Goal: Task Accomplishment & Management: Complete application form

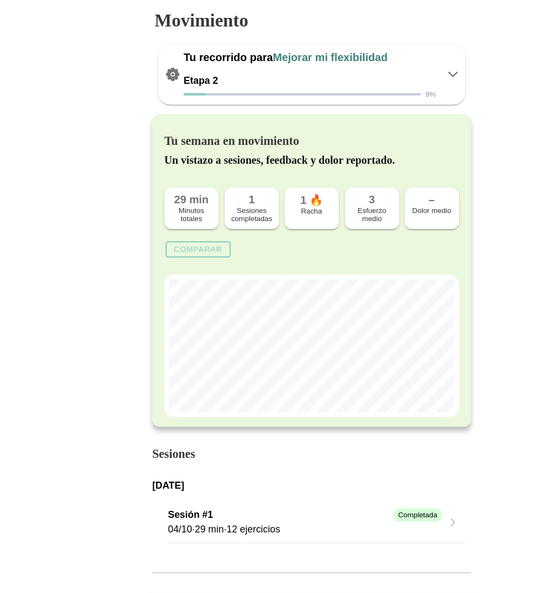
click at [406, 64] on icon at bounding box center [406, 66] width 13 height 13
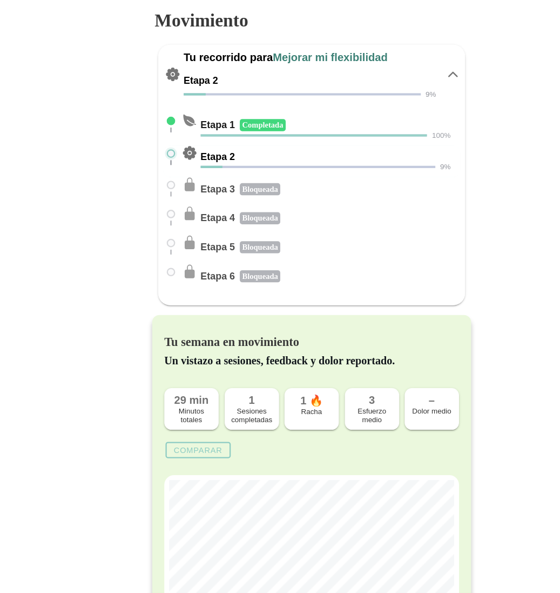
click at [409, 65] on icon at bounding box center [406, 66] width 13 height 13
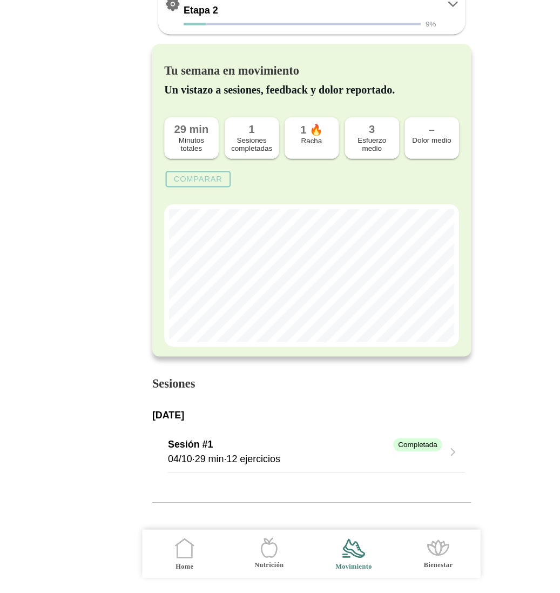
click at [169, 561] on icon at bounding box center [166, 555] width 13 height 12
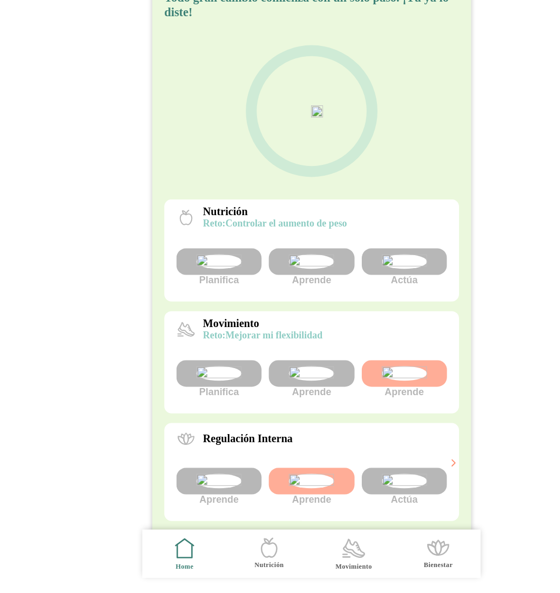
click at [285, 390] on img at bounding box center [280, 396] width 41 height 13
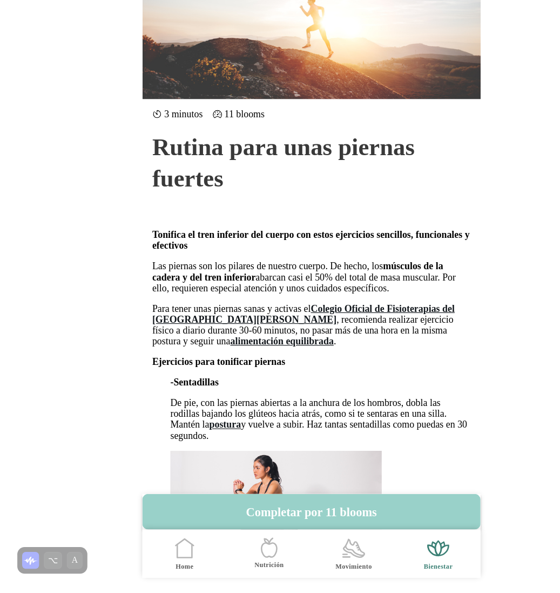
click at [303, 518] on button "Completar por 11 blooms" at bounding box center [280, 520] width 303 height 32
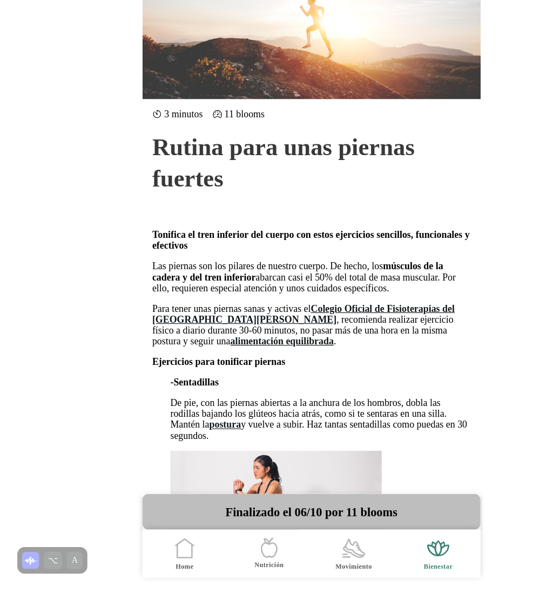
click at [323, 555] on icon ".cls-1 { stroke-width: 0px; } .cls-1, .cls-2 { fill: none; } .cls-2 { stroke-li…" at bounding box center [318, 552] width 23 height 23
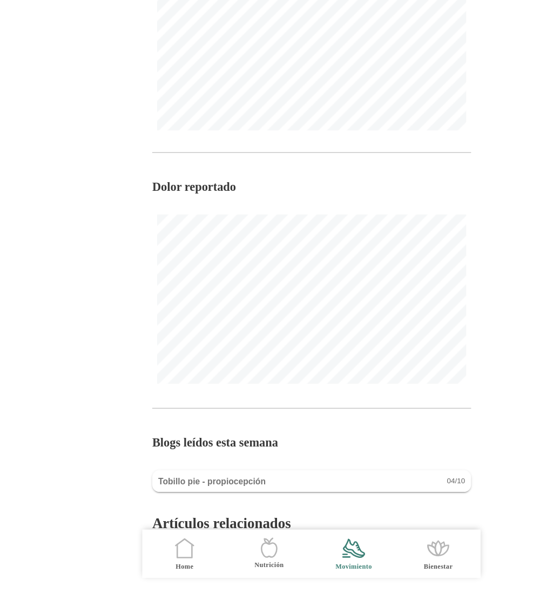
scroll to position [608, 0]
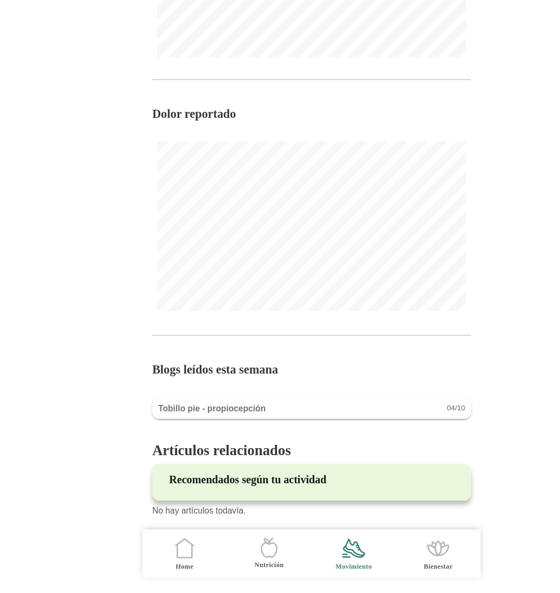
click at [162, 564] on icon ".cls-1 { stroke-width: 0px; } .cls-1, .cls-2 { fill: none; } .cls-2 { stroke-li…" at bounding box center [167, 552] width 23 height 23
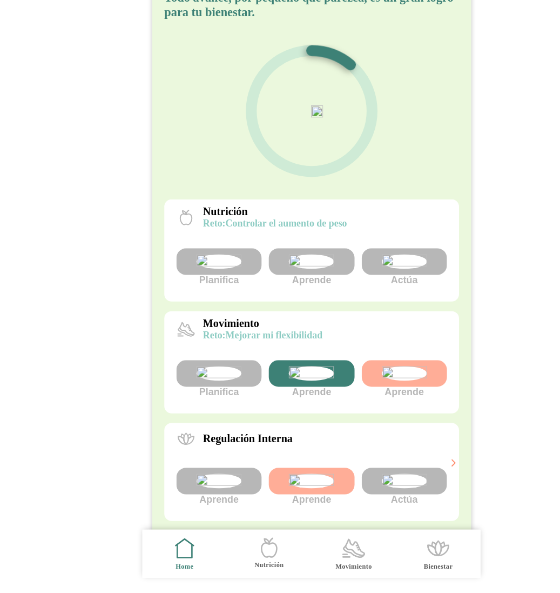
click at [290, 390] on img at bounding box center [280, 396] width 41 height 13
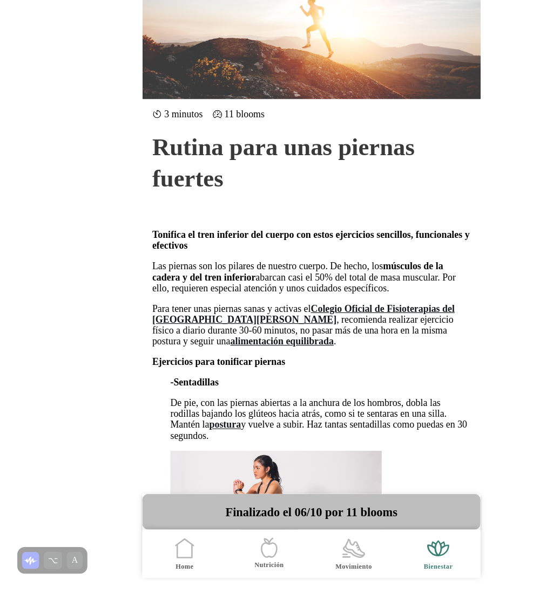
click at [324, 560] on icon at bounding box center [318, 553] width 18 height 16
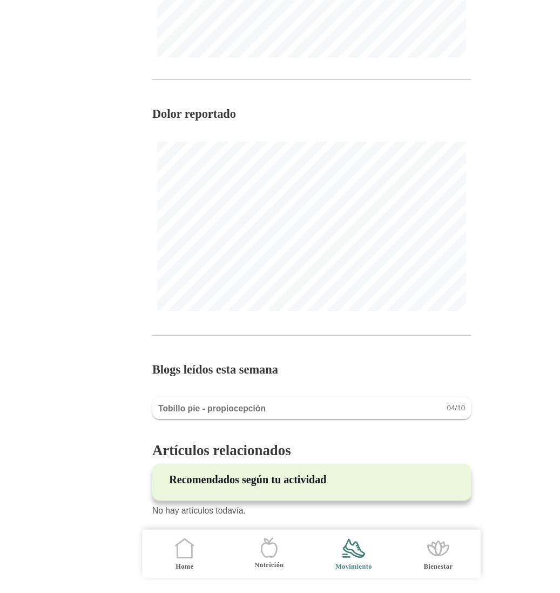
scroll to position [608, 0]
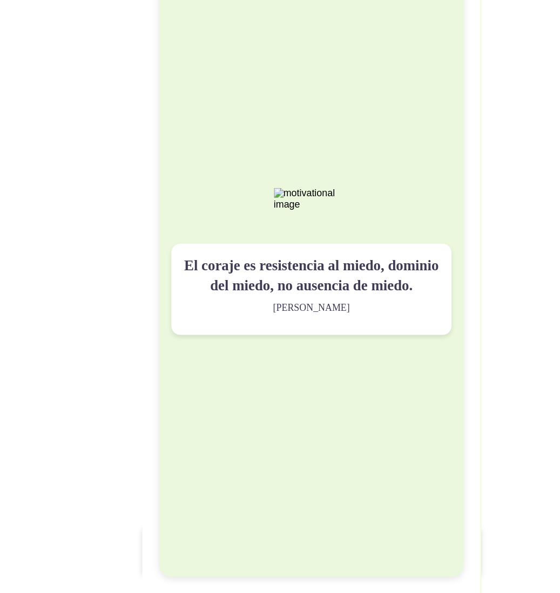
drag, startPoint x: 0, startPoint y: 0, endPoint x: 337, endPoint y: 330, distance: 471.1
click at [337, 327] on p "El coraje es resistencia al miedo, dominio del miedo, no ausencia de miedo." at bounding box center [280, 309] width 229 height 36
click at [302, 283] on div "El coraje es resistencia al miedo, dominio del miedo, no ausencia de miedo. Mar…" at bounding box center [280, 296] width 272 height 563
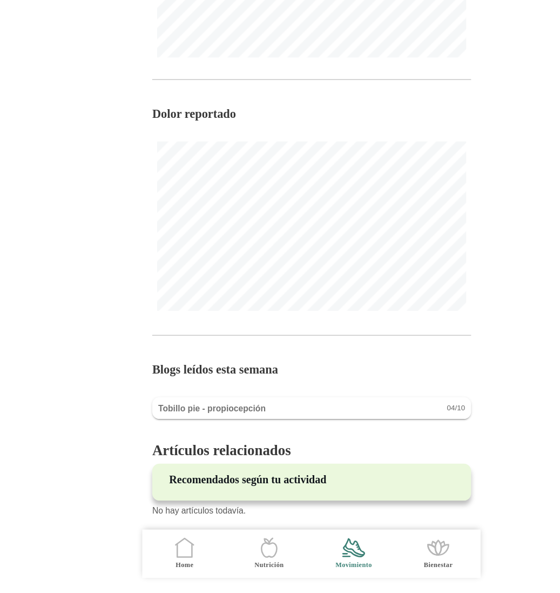
scroll to position [608, 0]
click at [177, 555] on icon ".cls-1 { stroke-width: 0px; } .cls-1, .cls-2 { fill: none; } .cls-2 { stroke-li…" at bounding box center [167, 552] width 23 height 23
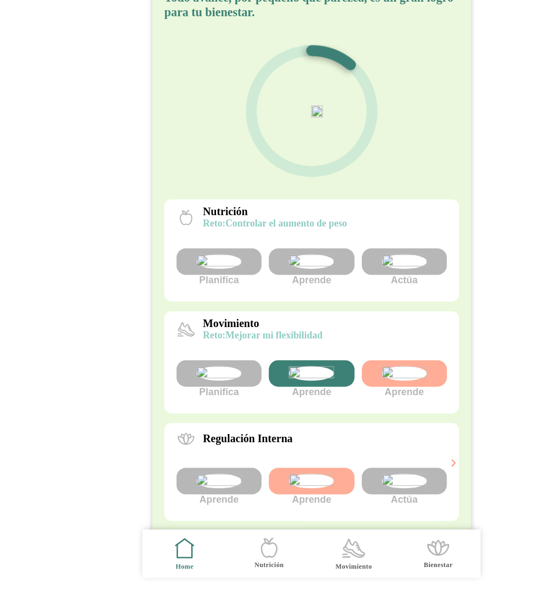
click at [276, 403] on img at bounding box center [280, 396] width 41 height 13
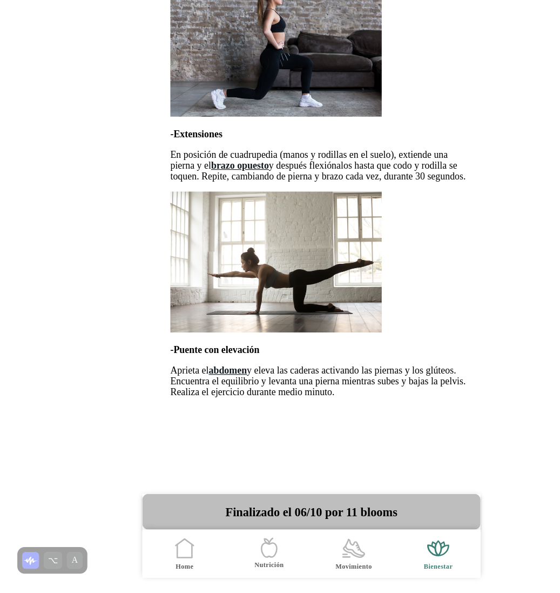
scroll to position [839, 0]
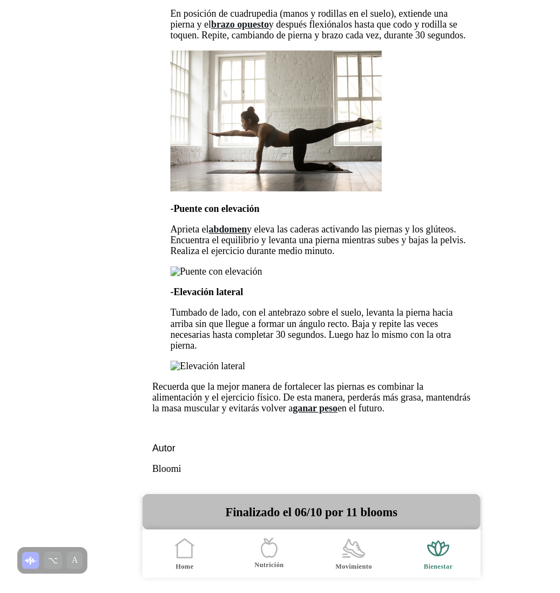
click at [162, 560] on icon ".cls-1 { stroke-width: 0px; } .cls-1, .cls-2 { fill: none; } .cls-2 { stroke-li…" at bounding box center [167, 552] width 23 height 23
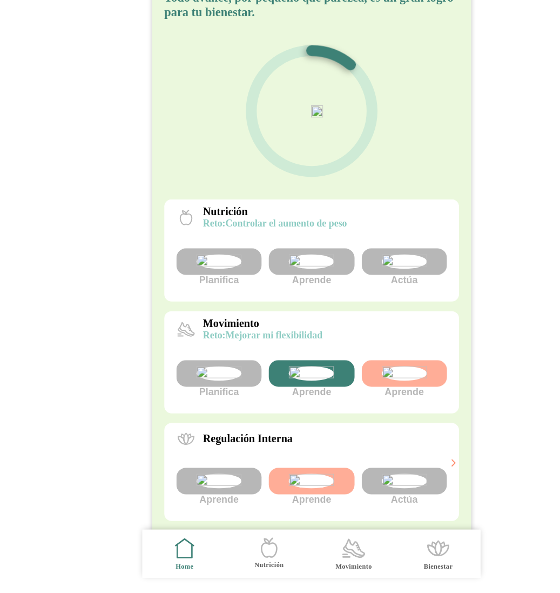
click at [310, 550] on icon ".cls-1 { stroke-width: 0px; } .cls-1, .cls-2 { fill: none; } .cls-2 { stroke-li…" at bounding box center [318, 552] width 23 height 23
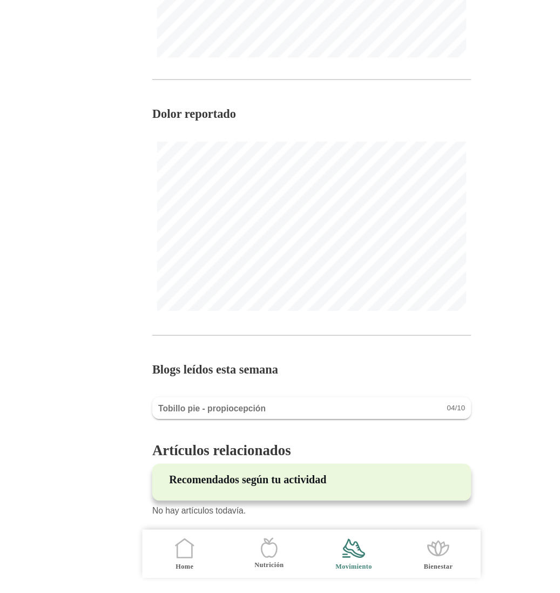
scroll to position [608, 0]
click at [168, 562] on icon ".cls-1 { stroke-width: 0px; } .cls-1, .cls-2 { fill: none; } .cls-2 { stroke-li…" at bounding box center [167, 552] width 23 height 23
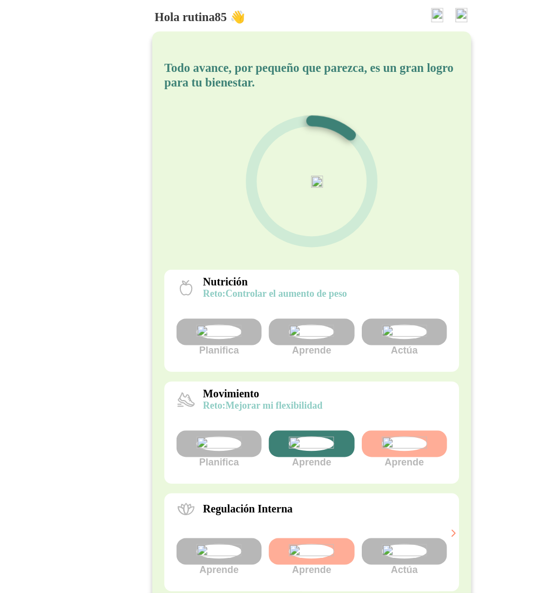
scroll to position [196, 0]
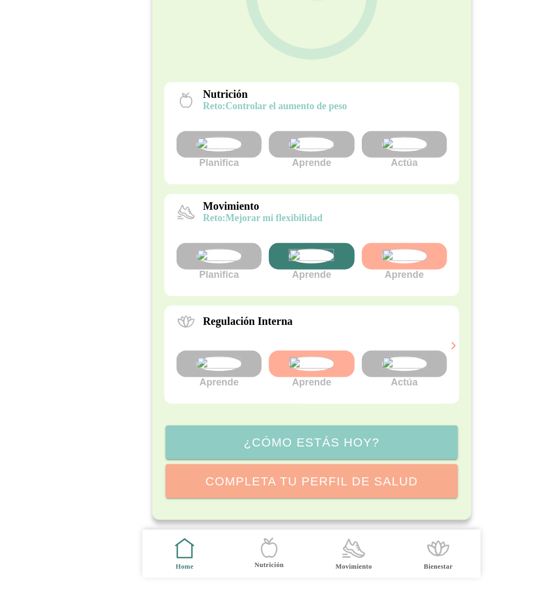
click at [314, 559] on icon ".cls-1 { stroke-width: 0px; } .cls-1, .cls-2 { fill: none; } .cls-2 { stroke-li…" at bounding box center [318, 552] width 23 height 23
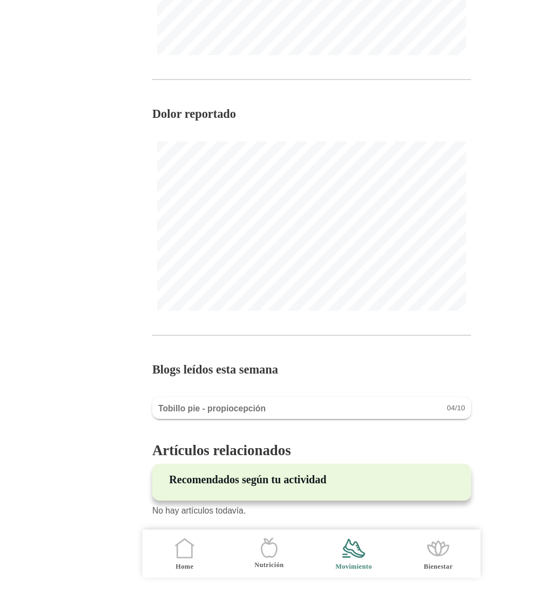
scroll to position [608, 0]
click at [163, 560] on icon ".cls-1 { stroke-width: 0px; } .cls-1, .cls-2 { fill: none; } .cls-2 { stroke-li…" at bounding box center [167, 552] width 23 height 23
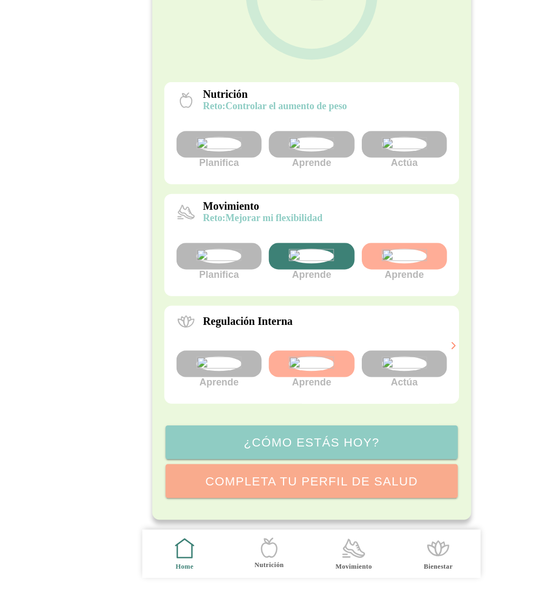
click at [285, 285] on img at bounding box center [280, 291] width 41 height 13
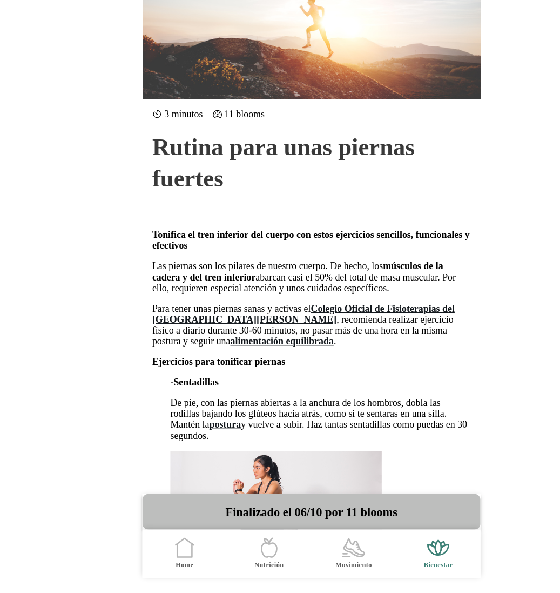
click at [173, 559] on icon at bounding box center [166, 554] width 13 height 12
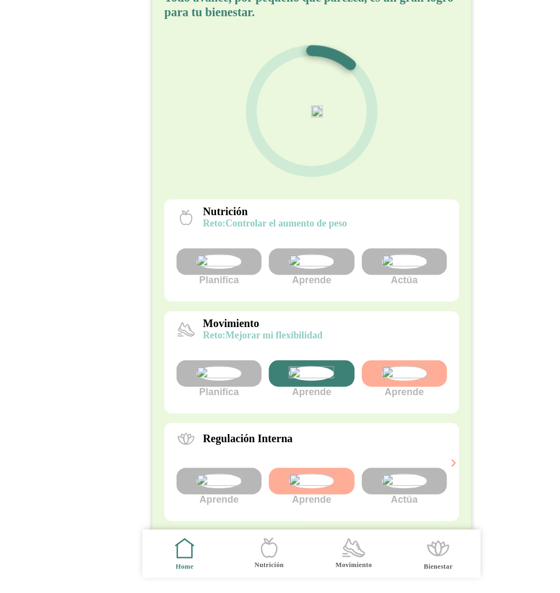
click at [365, 303] on img at bounding box center [363, 296] width 41 height 13
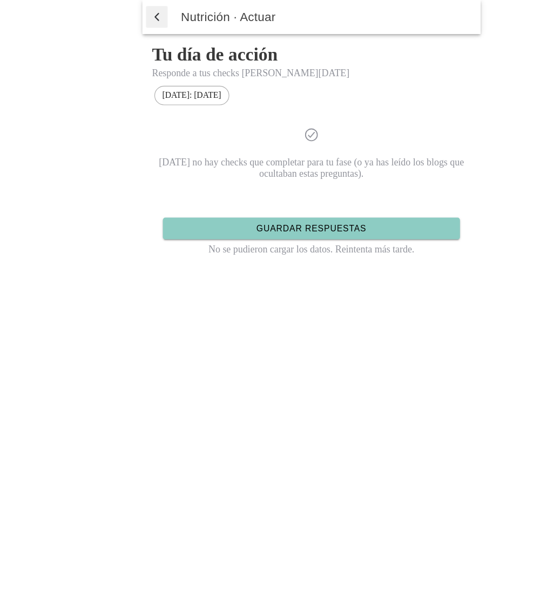
click at [176, 85] on ion-label "Hoy: 06/10/2025" at bounding box center [173, 85] width 53 height 9
click at [137, 11] on span "button" at bounding box center [142, 15] width 11 height 16
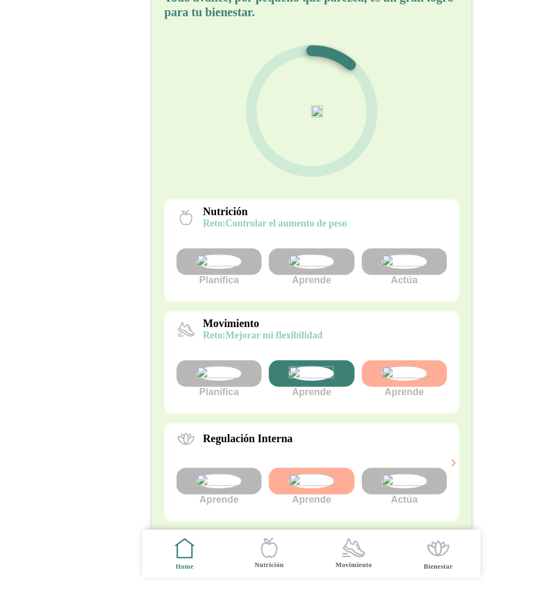
click at [319, 566] on ion-label "Movimiento" at bounding box center [318, 568] width 32 height 8
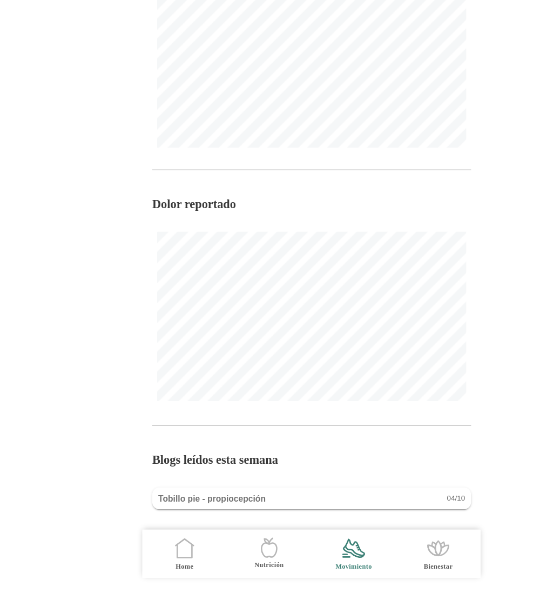
scroll to position [608, 0]
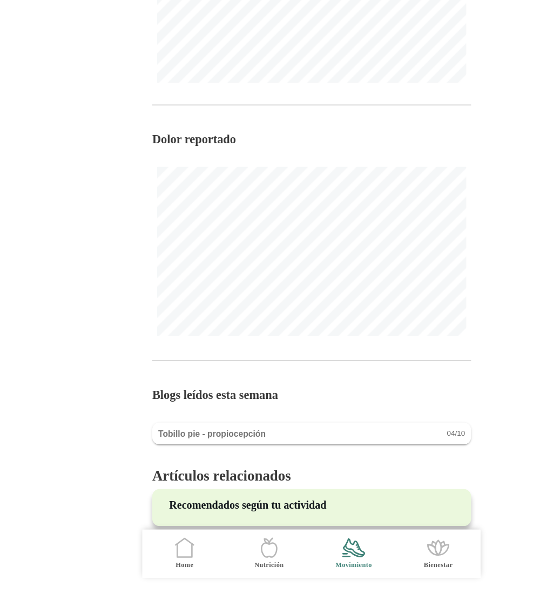
scroll to position [608, 0]
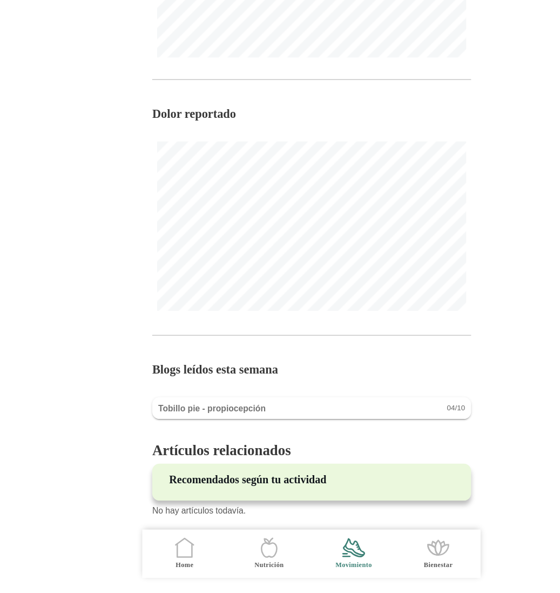
click at [165, 554] on icon ".cls-1 { stroke-width: 0px; } .cls-1, .cls-2 { fill: none; } .cls-2 { stroke-li…" at bounding box center [167, 552] width 23 height 23
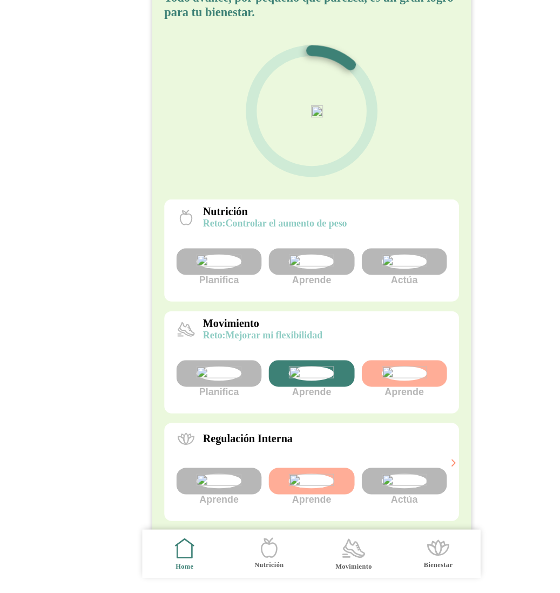
click at [325, 563] on icon ".cls-1 { stroke-width: 0px; } .cls-1, .cls-2 { fill: none; } .cls-2 { stroke-li…" at bounding box center [318, 552] width 23 height 23
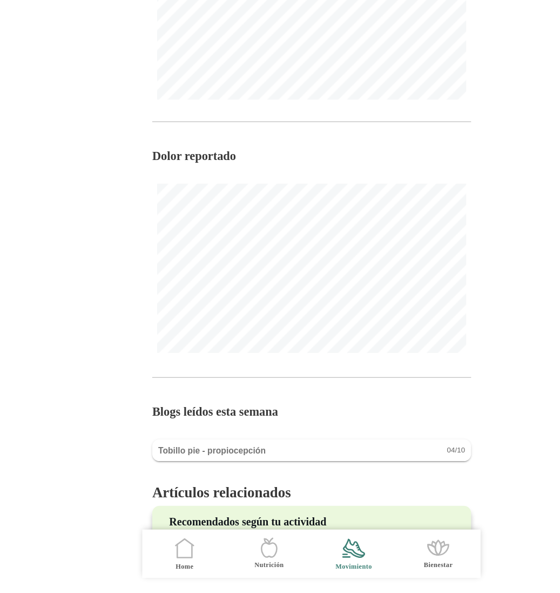
scroll to position [608, 0]
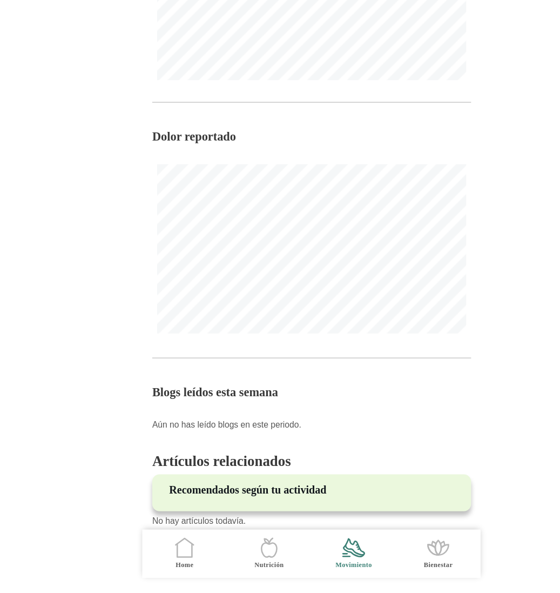
scroll to position [598, 0]
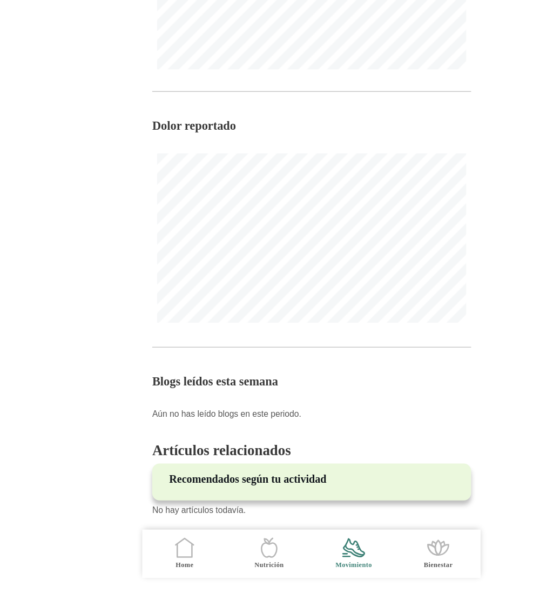
scroll to position [598, 0]
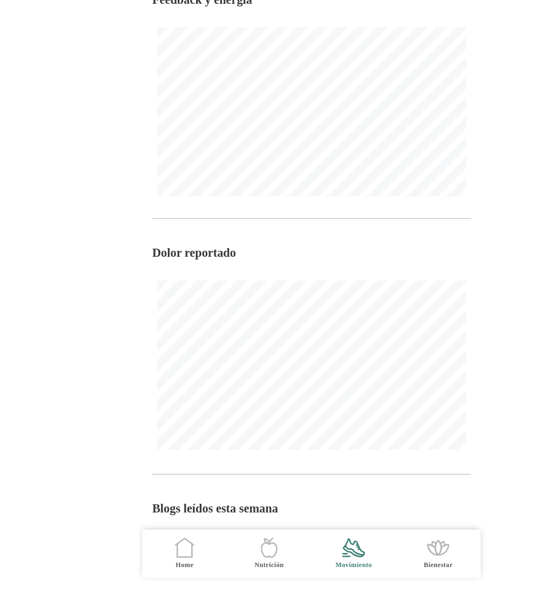
scroll to position [598, 0]
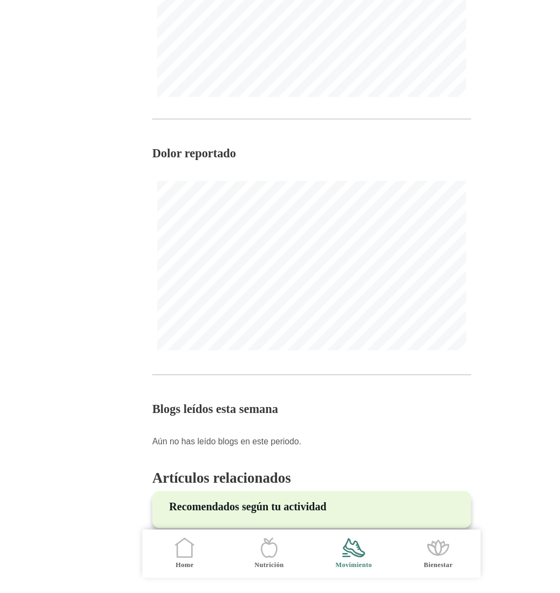
scroll to position [598, 0]
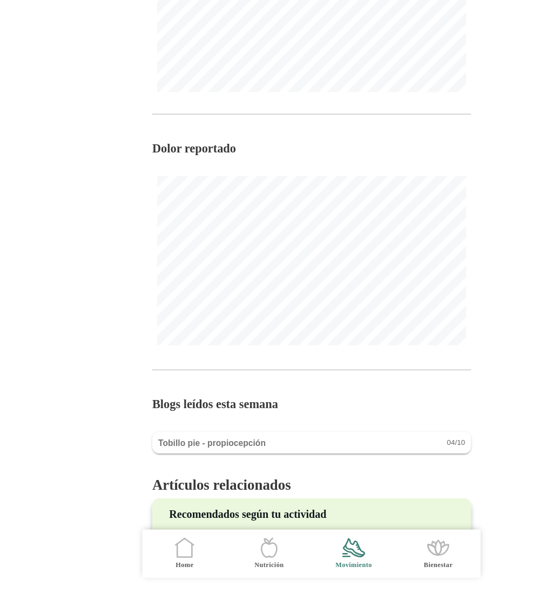
scroll to position [608, 0]
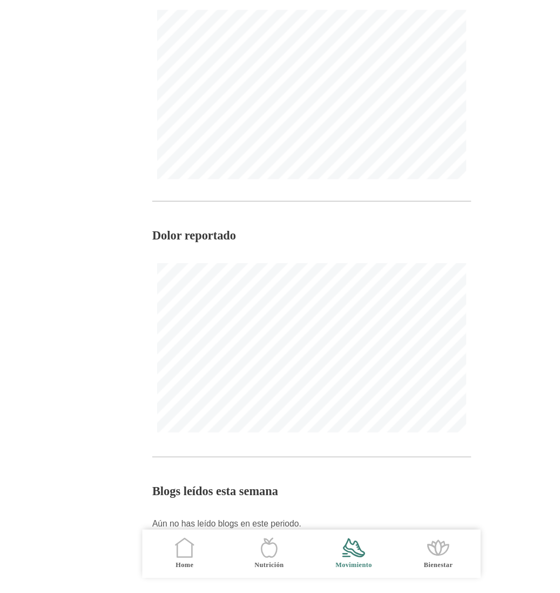
scroll to position [598, 0]
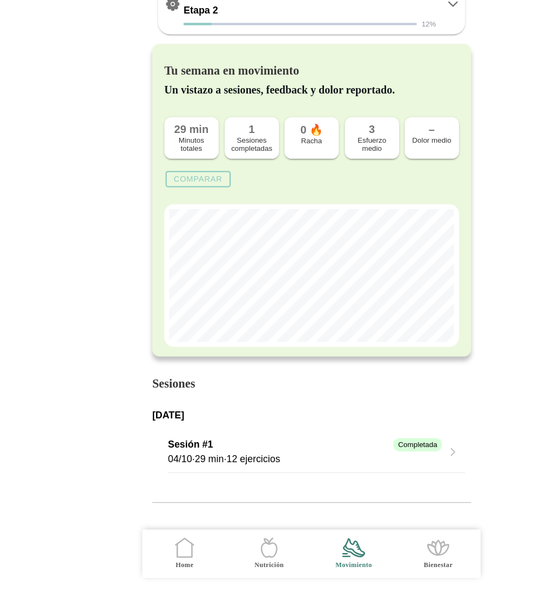
click at [169, 560] on icon at bounding box center [166, 554] width 13 height 12
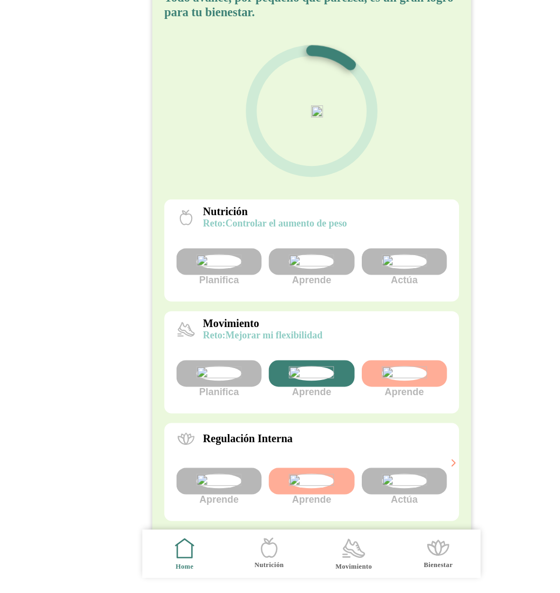
click at [362, 303] on img at bounding box center [363, 296] width 41 height 13
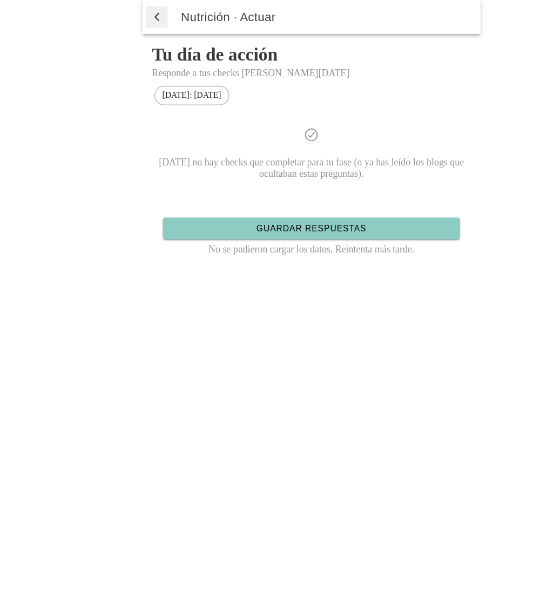
click at [141, 19] on span "button" at bounding box center [142, 15] width 11 height 16
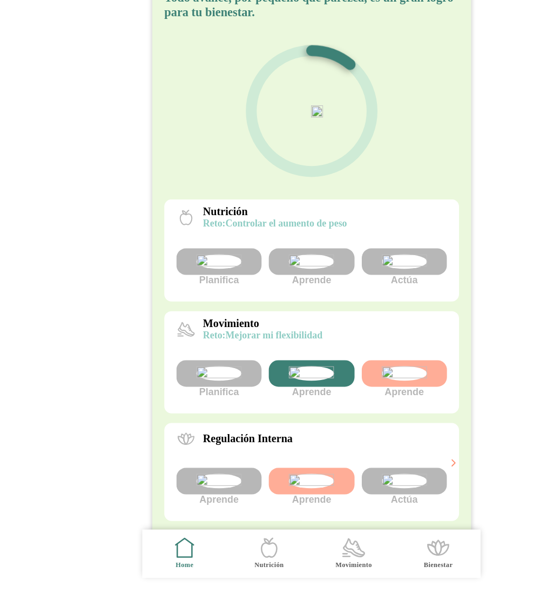
click at [310, 557] on line at bounding box center [311, 557] width 4 height 0
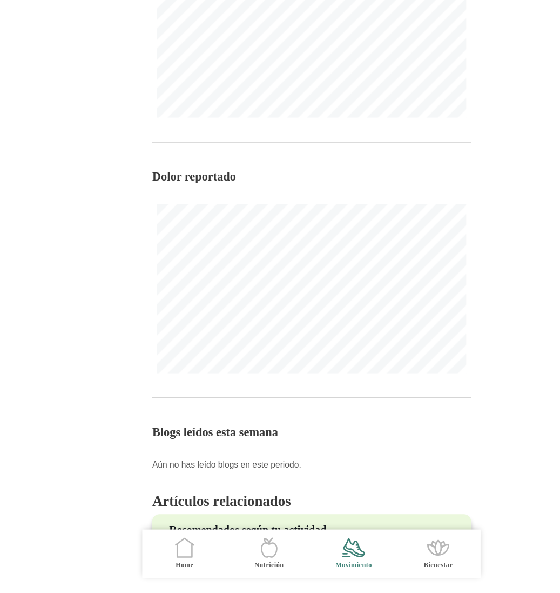
scroll to position [503, 0]
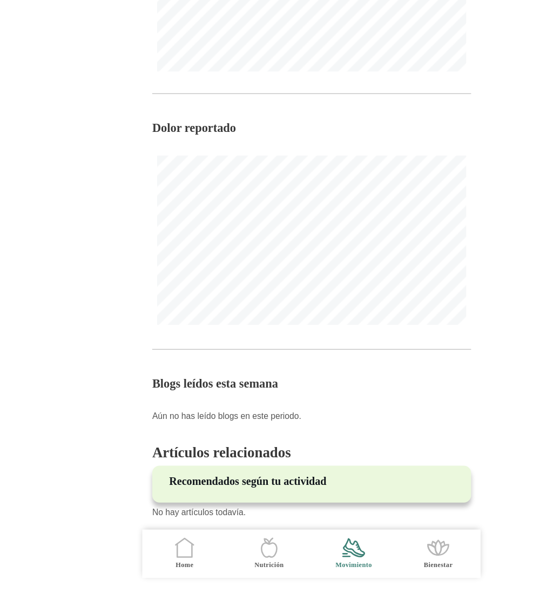
scroll to position [598, 0]
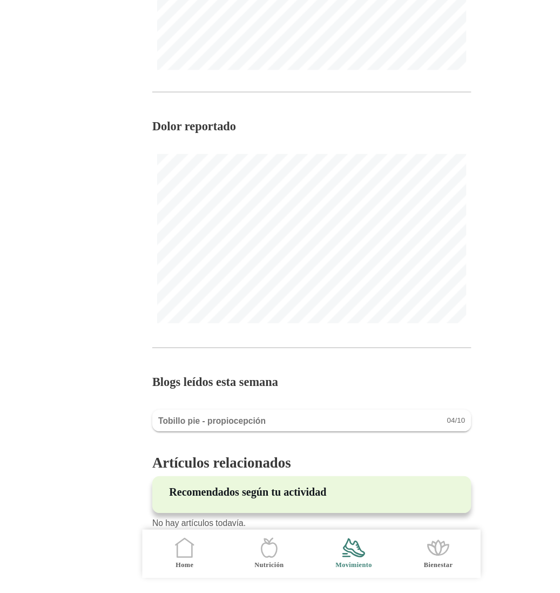
scroll to position [608, 0]
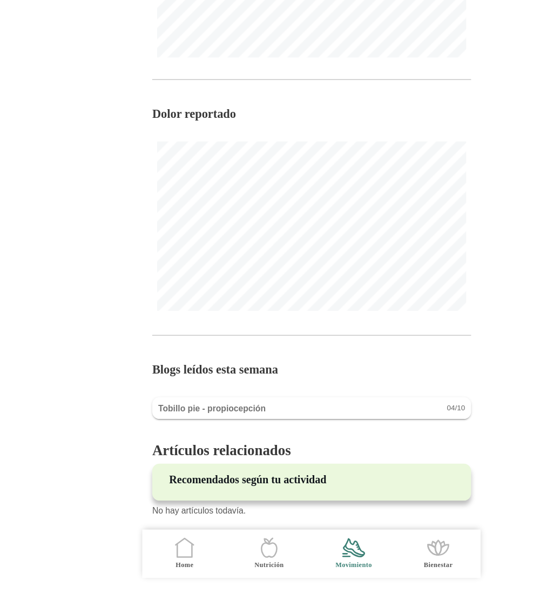
click at [165, 558] on icon ".cls-1 { stroke-width: 0px; } .cls-1, .cls-2 { fill: none; } .cls-2 { stroke-li…" at bounding box center [167, 552] width 23 height 23
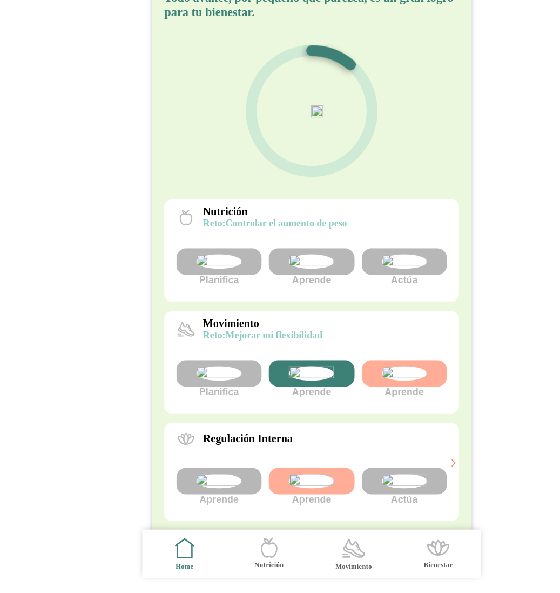
click at [362, 303] on img at bounding box center [363, 296] width 41 height 13
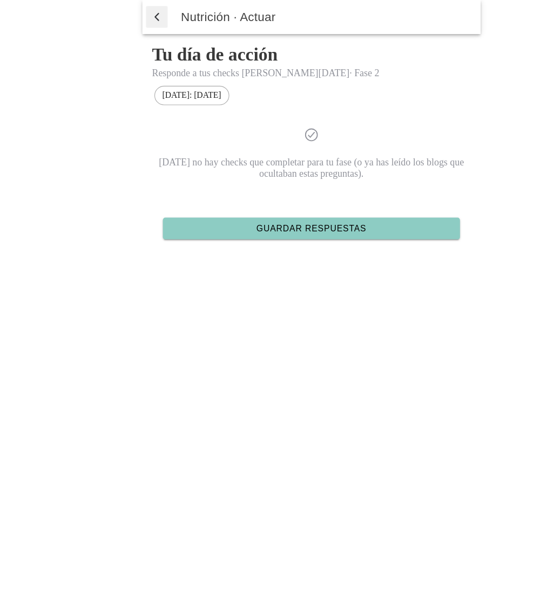
click at [137, 13] on span "button" at bounding box center [142, 15] width 11 height 16
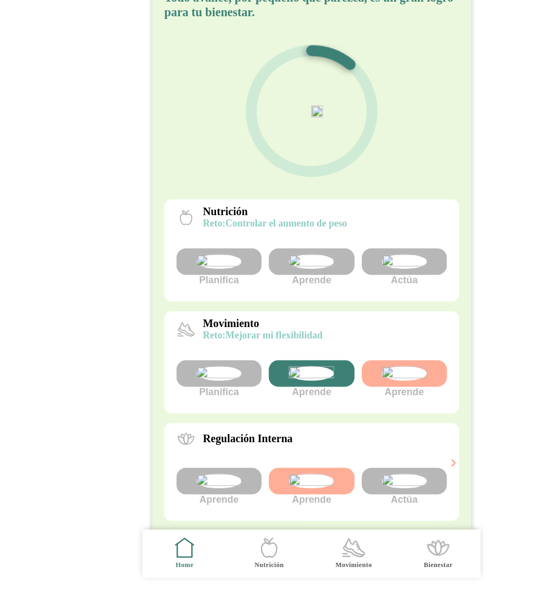
click at [283, 403] on img at bounding box center [280, 396] width 41 height 13
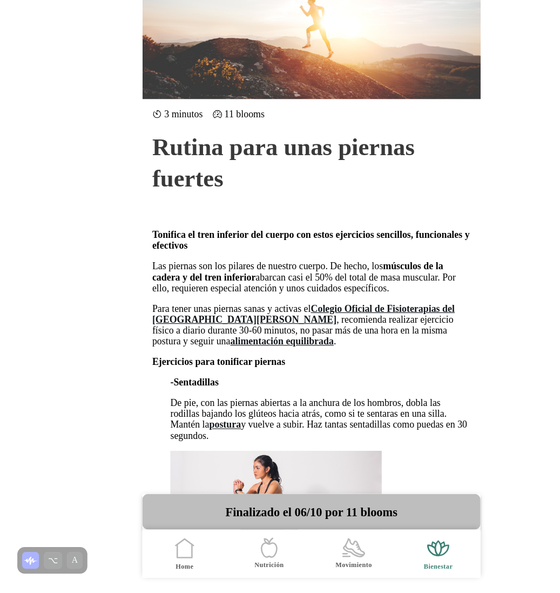
click at [164, 560] on icon at bounding box center [166, 555] width 13 height 12
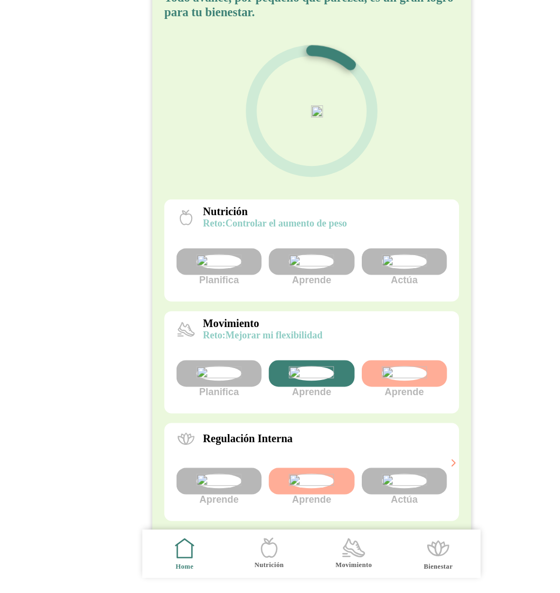
click at [363, 303] on img at bounding box center [363, 296] width 41 height 13
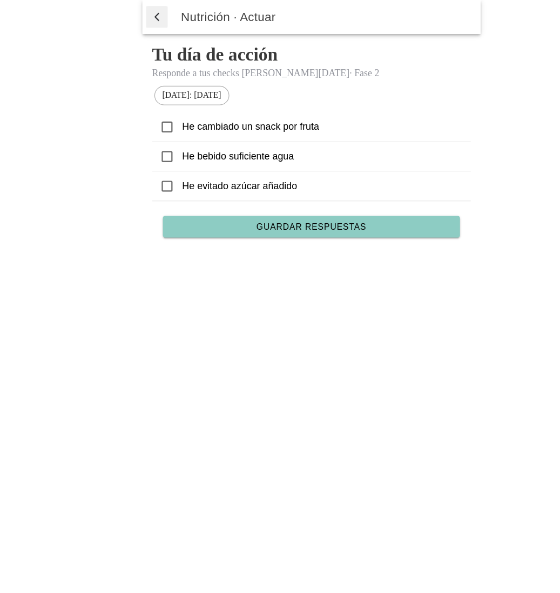
click at [153, 113] on icon at bounding box center [151, 114] width 10 height 10
click at [155, 139] on icon at bounding box center [151, 140] width 10 height 10
click at [276, 206] on span "Guardar respuestas" at bounding box center [280, 203] width 98 height 8
click at [137, 12] on span "button" at bounding box center [142, 15] width 11 height 16
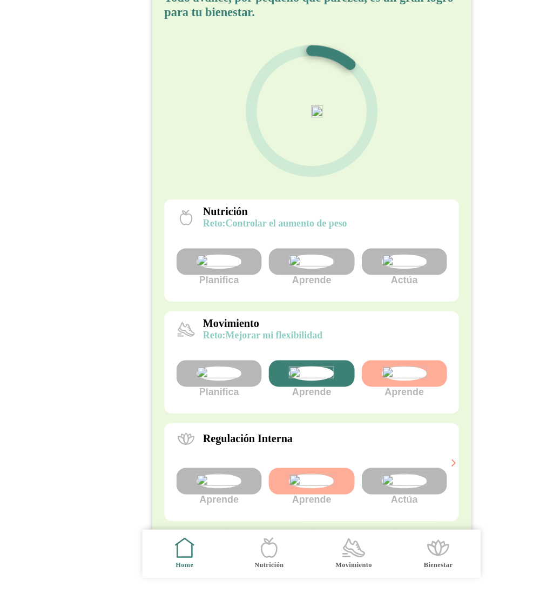
click at [374, 303] on img at bounding box center [363, 296] width 41 height 13
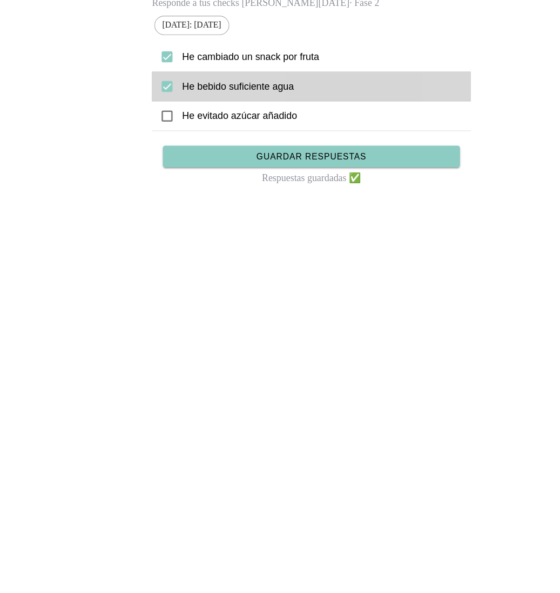
click at [155, 143] on icon at bounding box center [151, 140] width 10 height 10
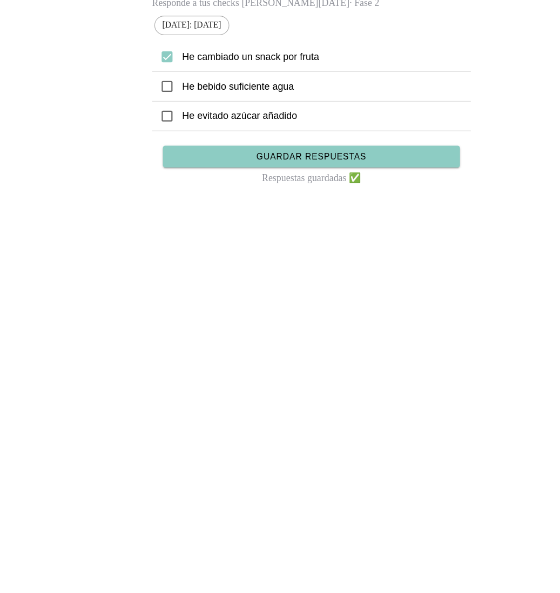
click at [290, 203] on span "Guardar respuestas" at bounding box center [280, 203] width 98 height 8
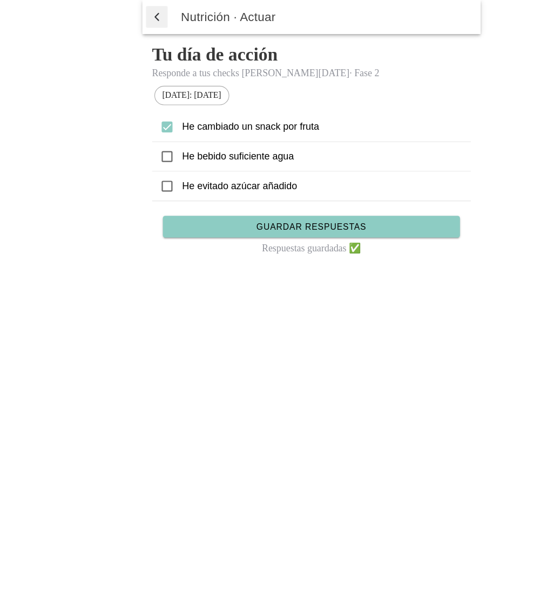
click at [145, 14] on span "button" at bounding box center [142, 15] width 11 height 16
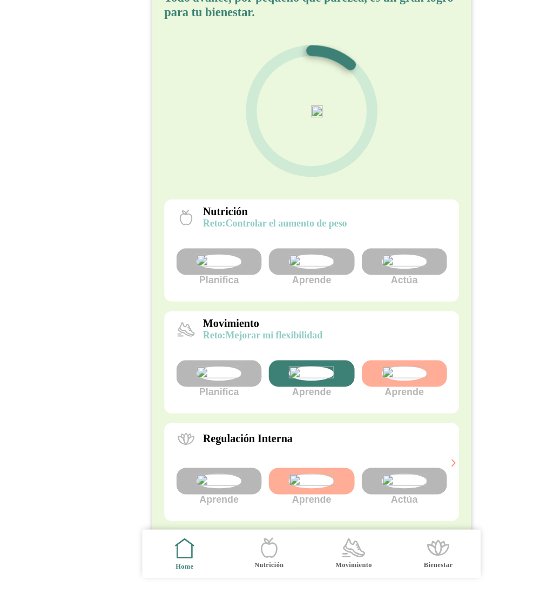
click at [369, 303] on img at bounding box center [363, 296] width 41 height 13
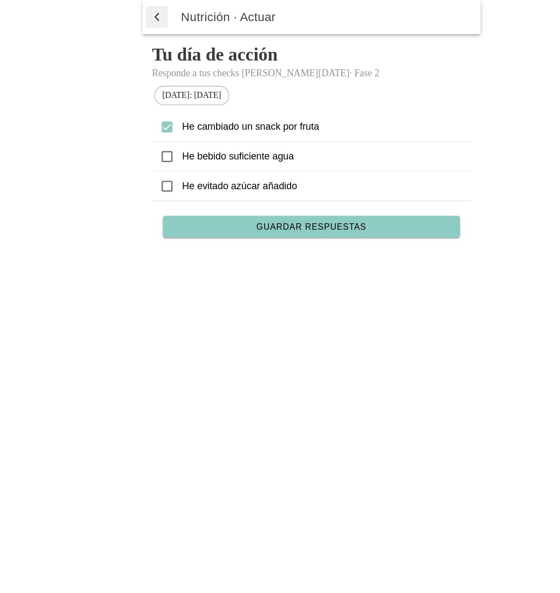
click at [139, 15] on span "button" at bounding box center [142, 15] width 11 height 16
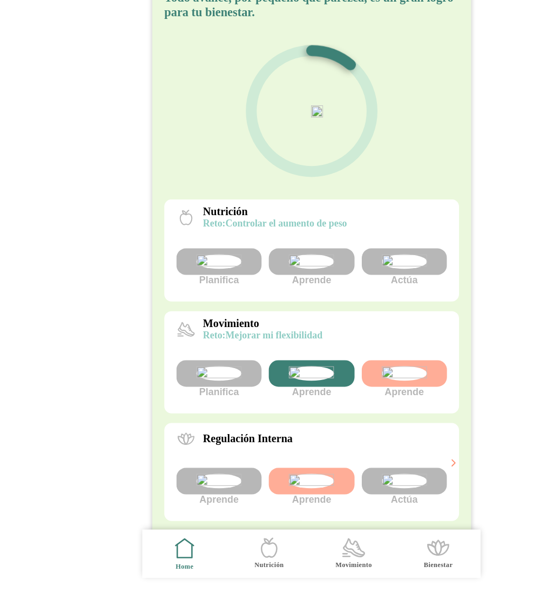
click at [276, 303] on img at bounding box center [280, 296] width 41 height 13
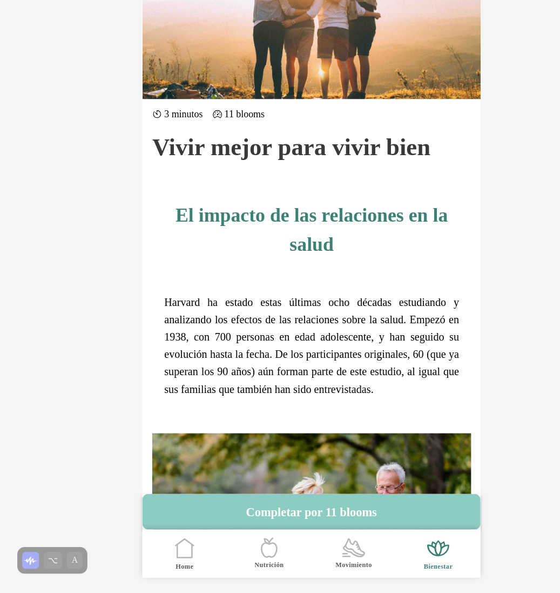
click at [173, 558] on icon at bounding box center [166, 555] width 13 height 12
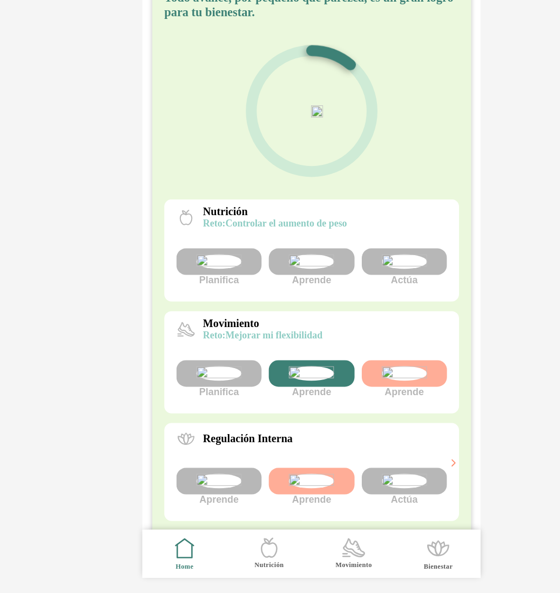
click at [357, 303] on img at bounding box center [363, 296] width 41 height 13
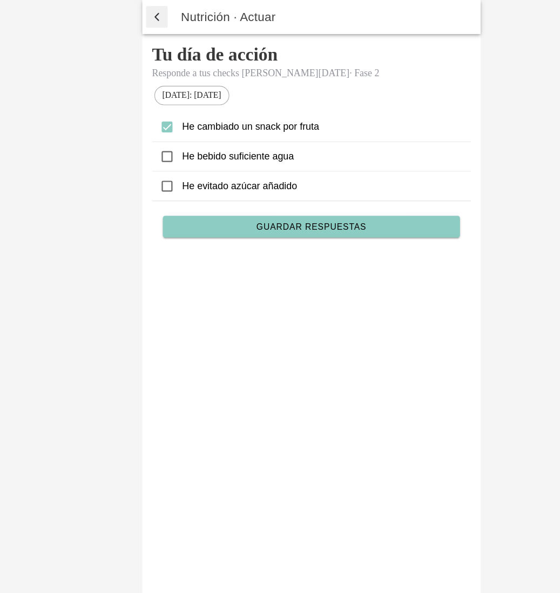
click at [142, 12] on span "button" at bounding box center [142, 15] width 11 height 16
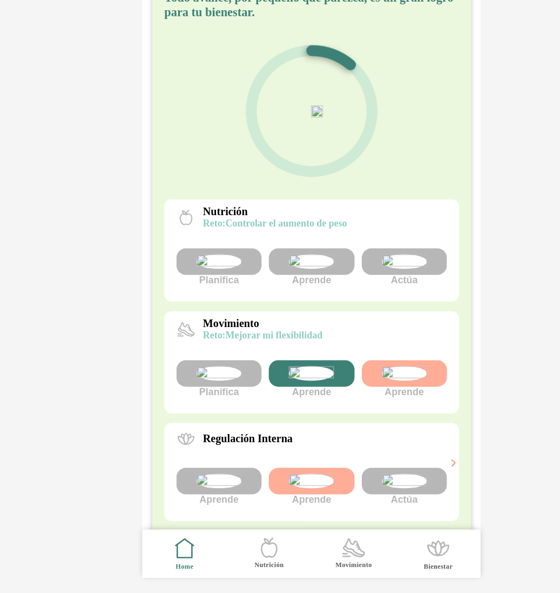
click at [281, 303] on img at bounding box center [280, 296] width 41 height 13
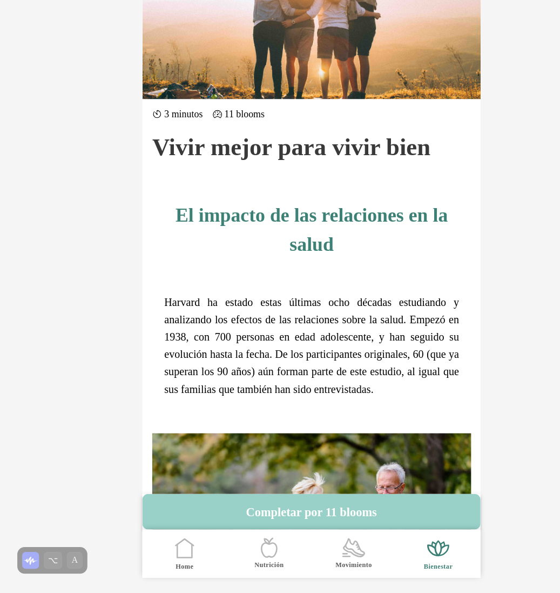
click at [273, 521] on button "Completar por 11 blooms" at bounding box center [280, 520] width 303 height 32
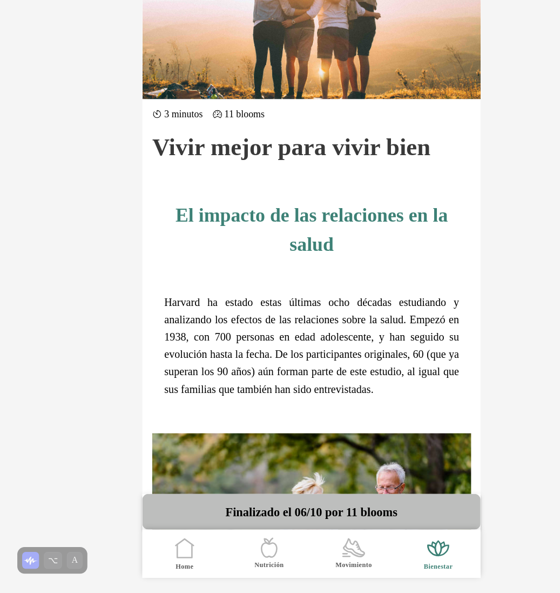
click at [169, 547] on icon ".cls-1 { stroke-width: 0px; } .cls-1, .cls-2 { fill: none; } .cls-2 { stroke-li…" at bounding box center [167, 552] width 23 height 23
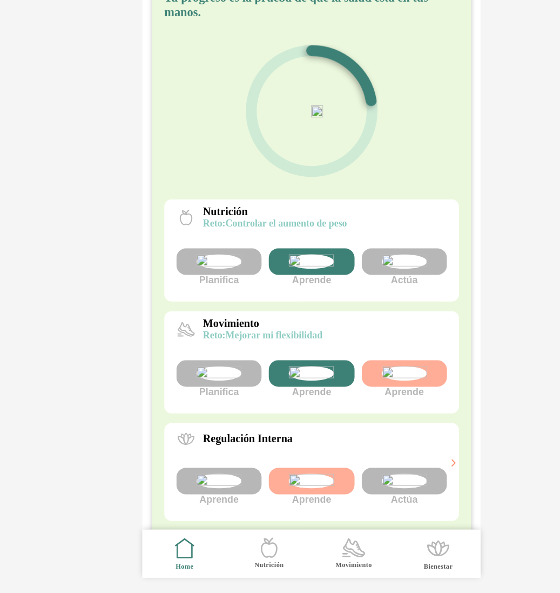
click at [372, 303] on img at bounding box center [363, 296] width 41 height 13
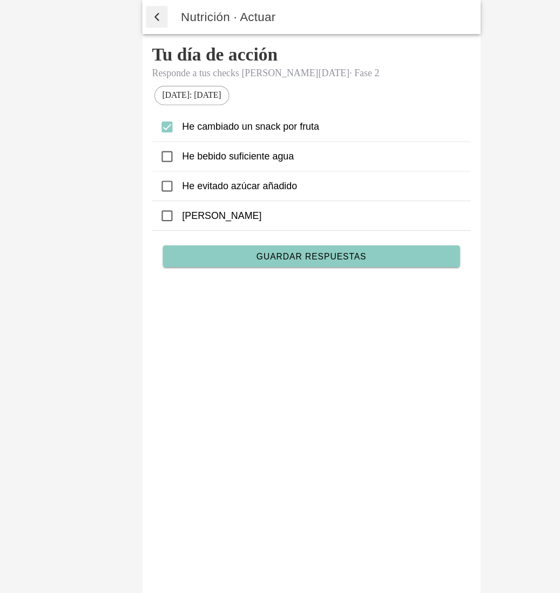
click at [137, 17] on span "button" at bounding box center [142, 15] width 11 height 16
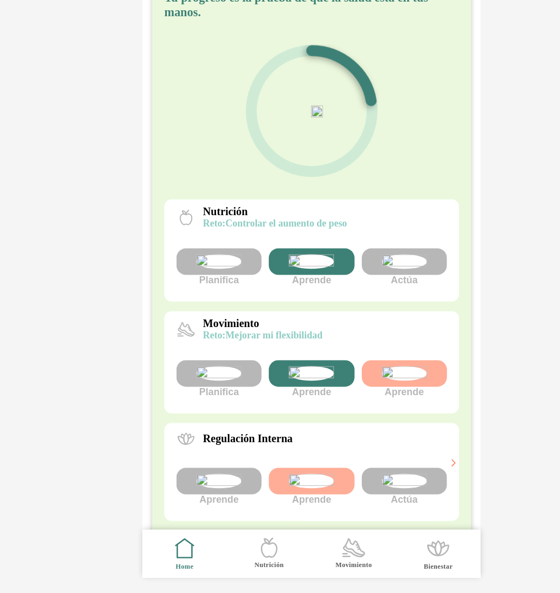
click at [369, 303] on img at bounding box center [363, 296] width 41 height 13
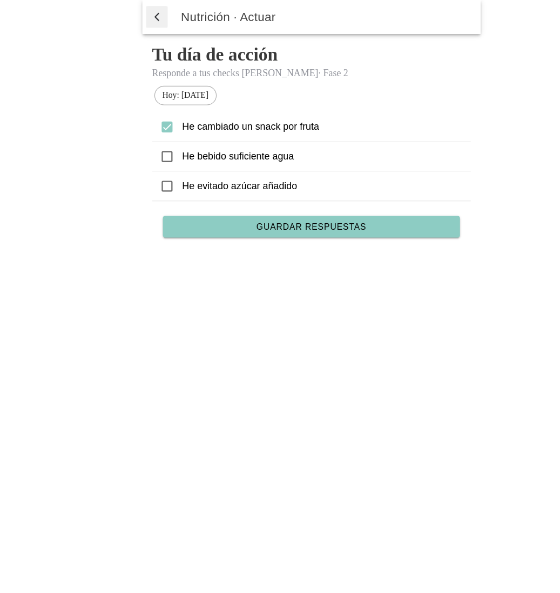
click at [138, 18] on span "button" at bounding box center [142, 15] width 11 height 16
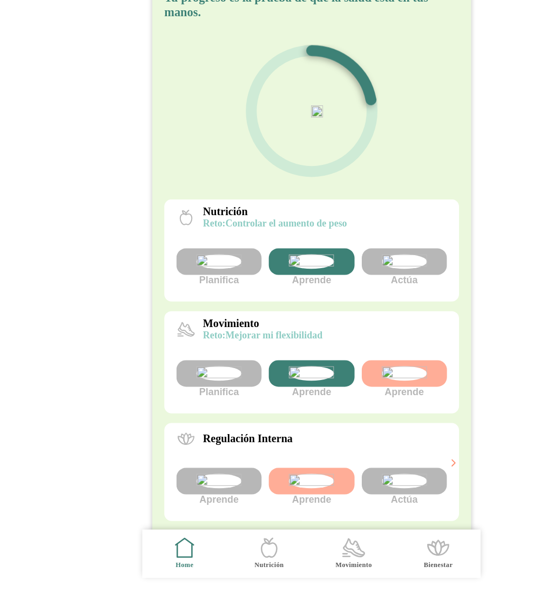
click at [311, 561] on icon ".cls-1 { stroke-width: 0px; } .cls-1, .cls-2 { fill: none; } .cls-2 { stroke-li…" at bounding box center [318, 552] width 23 height 23
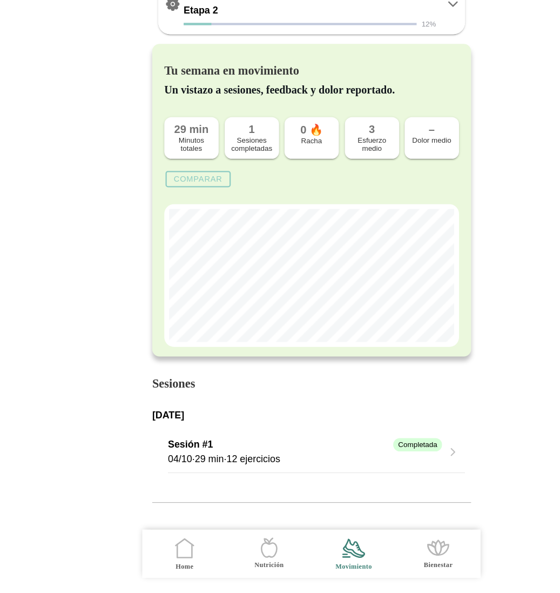
scroll to position [632, 0]
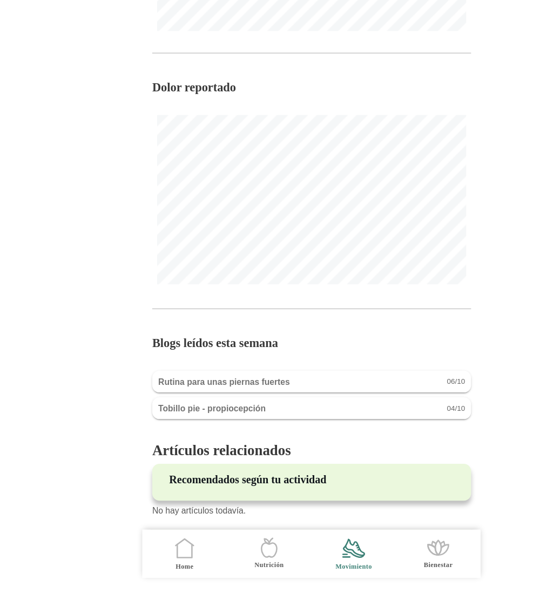
click at [163, 558] on icon ".cls-1 { stroke-width: 0px; } .cls-1, .cls-2 { fill: none; } .cls-2 { stroke-li…" at bounding box center [167, 552] width 23 height 23
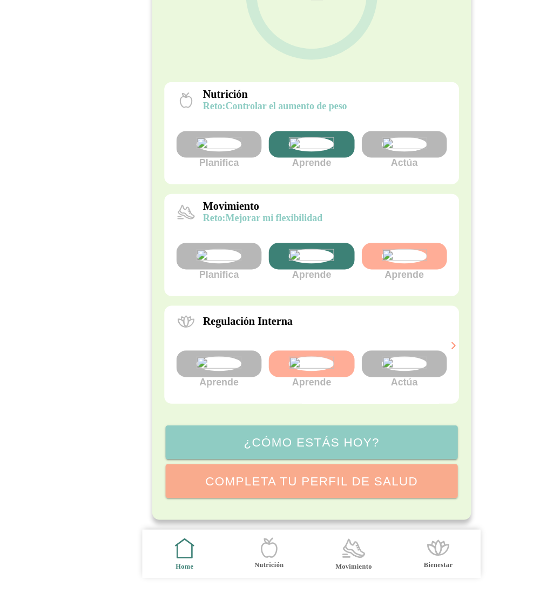
scroll to position [196, 0]
click at [202, 381] on img at bounding box center [197, 387] width 41 height 13
click at [196, 381] on img at bounding box center [197, 387] width 41 height 13
click at [190, 381] on img at bounding box center [197, 387] width 41 height 13
click at [294, 381] on img at bounding box center [280, 387] width 41 height 13
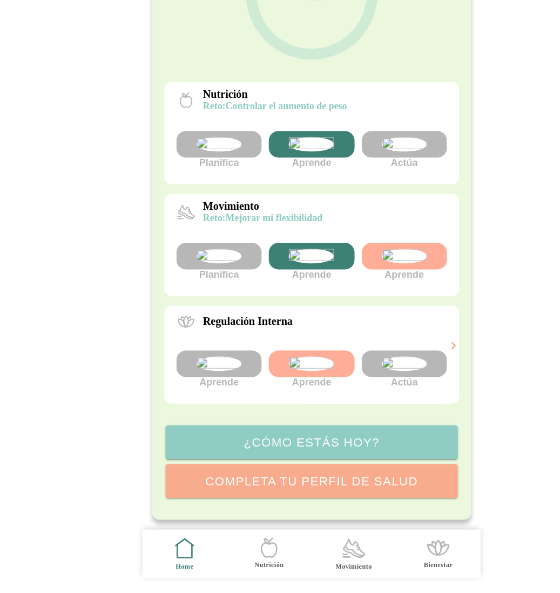
click at [285, 285] on img at bounding box center [280, 291] width 41 height 13
click at [179, 394] on img at bounding box center [197, 387] width 41 height 13
click at [185, 381] on img at bounding box center [197, 387] width 41 height 13
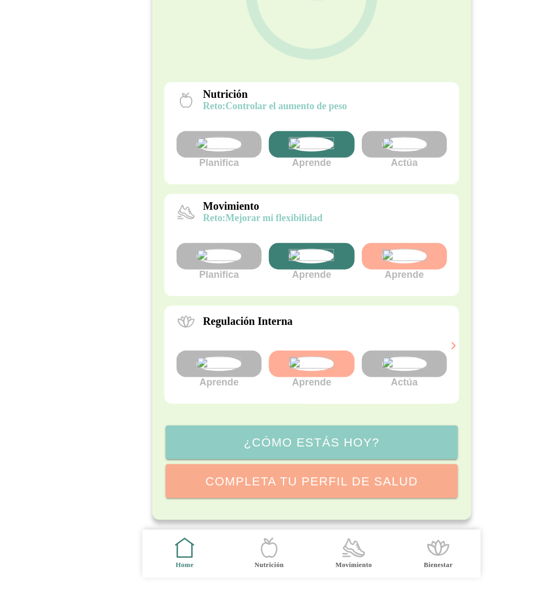
click at [349, 381] on img at bounding box center [363, 387] width 41 height 13
click at [368, 285] on img at bounding box center [363, 291] width 41 height 13
click at [192, 384] on img at bounding box center [197, 387] width 41 height 13
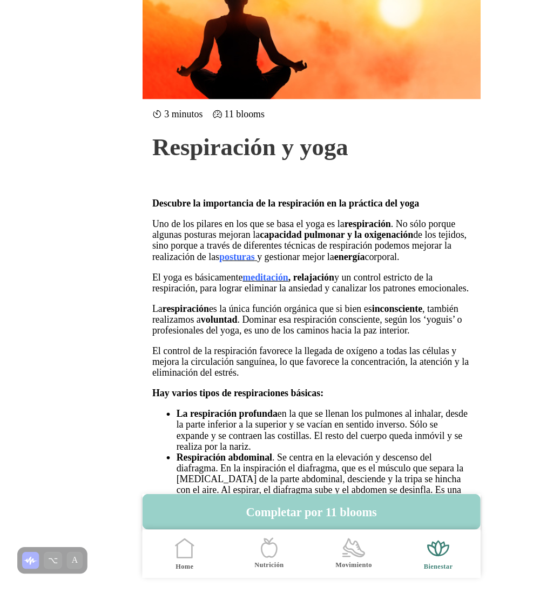
click at [285, 522] on button "Completar por 11 blooms" at bounding box center [280, 520] width 303 height 32
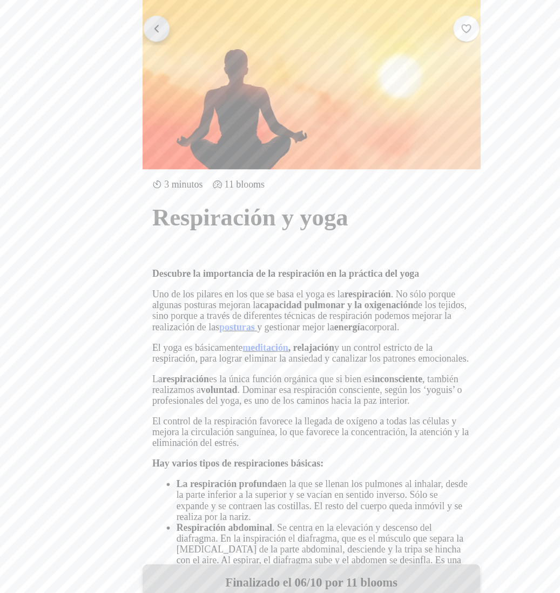
click at [141, 18] on button "button" at bounding box center [141, 25] width 23 height 23
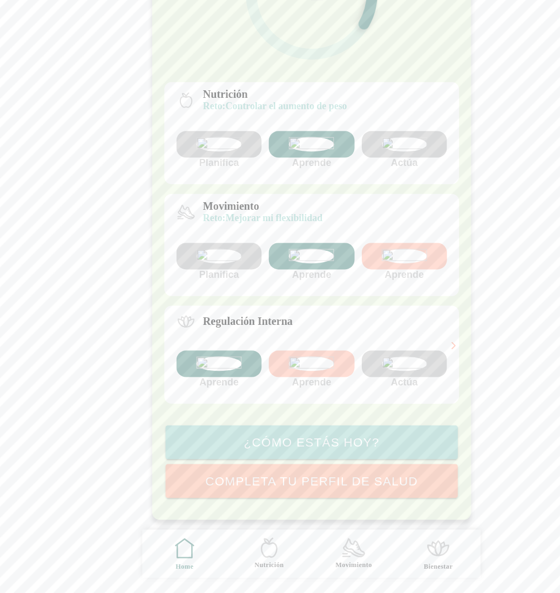
click at [362, 381] on img at bounding box center [363, 387] width 41 height 13
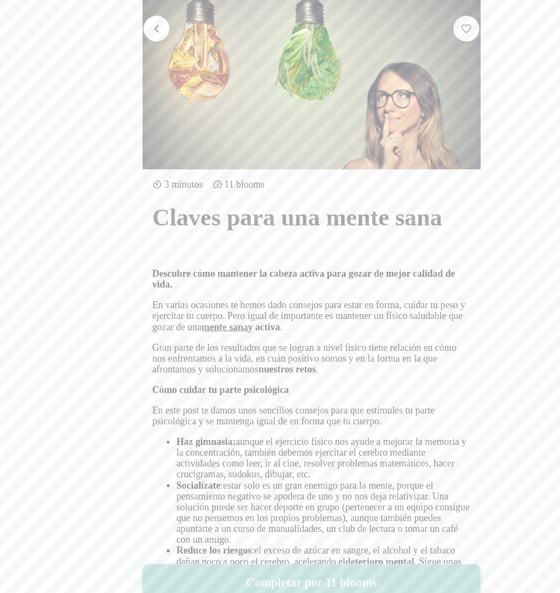
click at [146, 19] on button "button" at bounding box center [141, 25] width 23 height 23
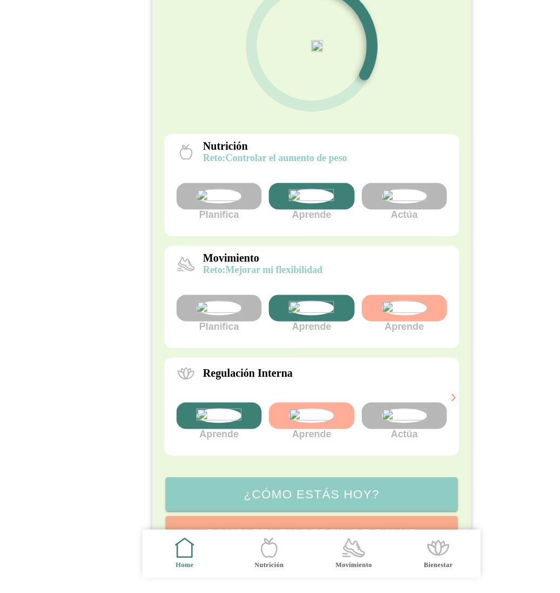
scroll to position [196, 0]
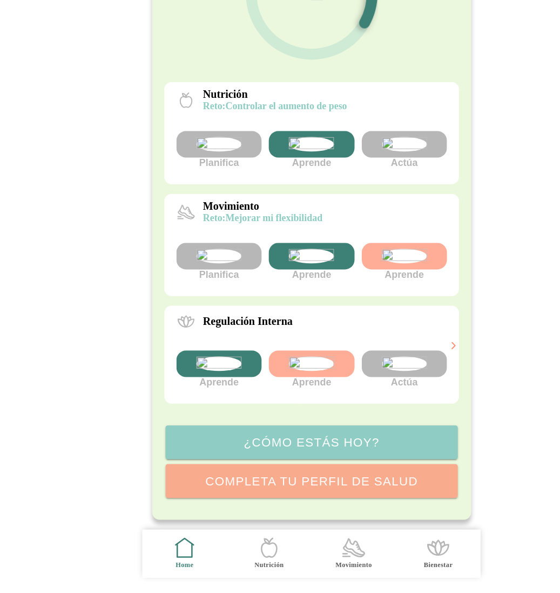
click at [378, 381] on img at bounding box center [363, 387] width 41 height 13
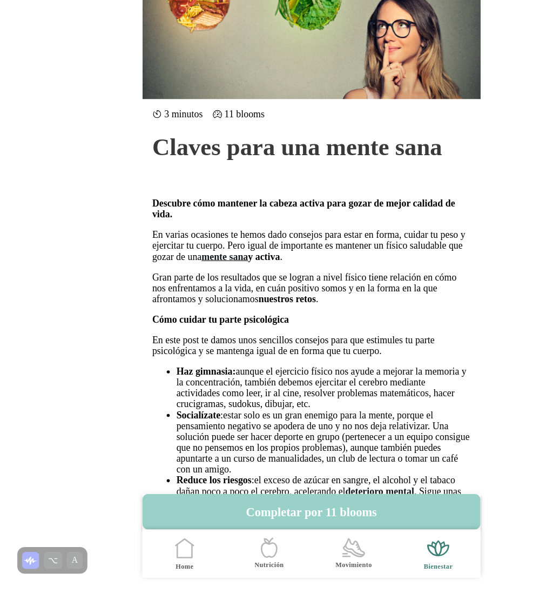
click at [317, 517] on button "Completar por 11 blooms" at bounding box center [280, 520] width 303 height 32
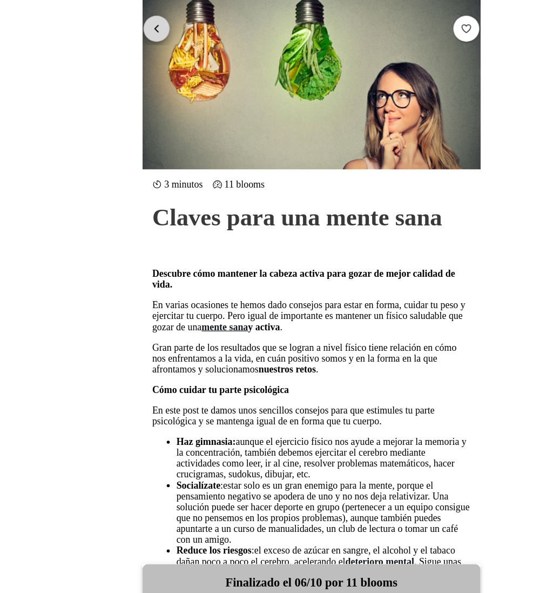
click at [140, 24] on span "button" at bounding box center [142, 26] width 10 height 10
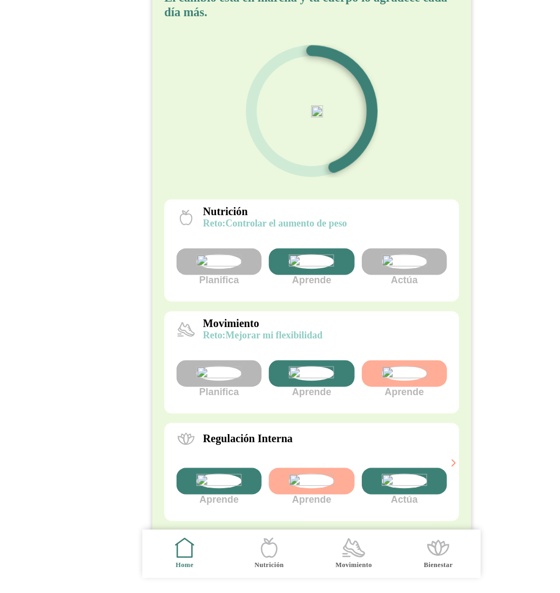
click at [365, 303] on img at bounding box center [363, 296] width 41 height 13
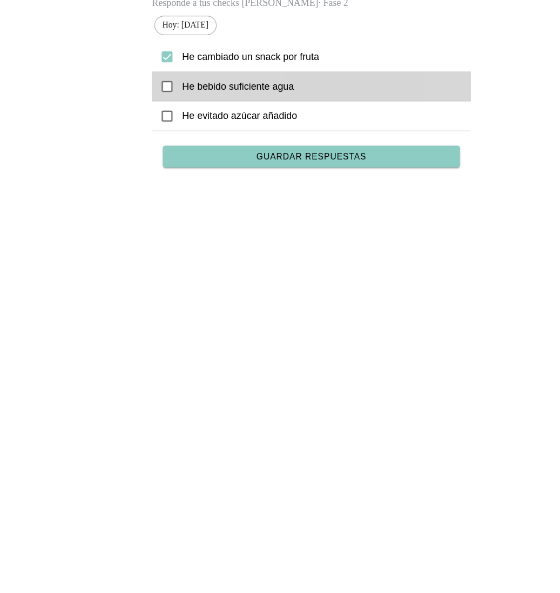
click at [150, 140] on icon at bounding box center [151, 140] width 10 height 10
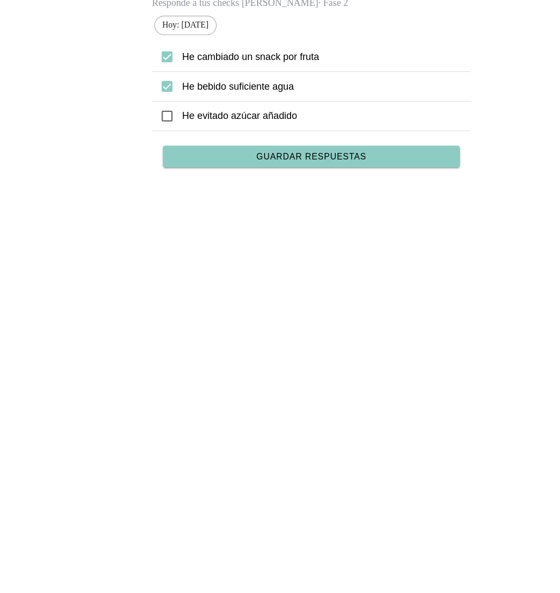
click at [292, 199] on span "Guardar respuestas" at bounding box center [280, 203] width 98 height 8
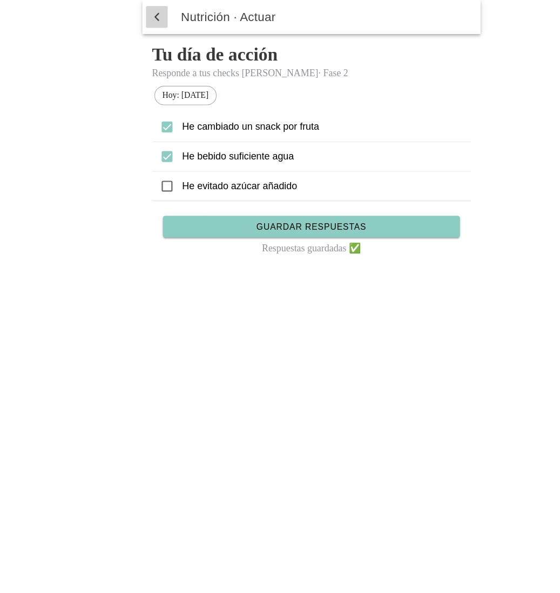
click at [143, 15] on span "button" at bounding box center [142, 15] width 11 height 16
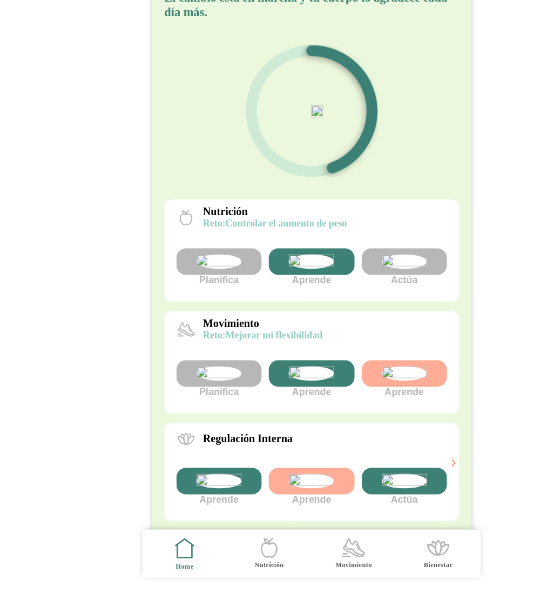
click at [366, 303] on img at bounding box center [363, 296] width 41 height 13
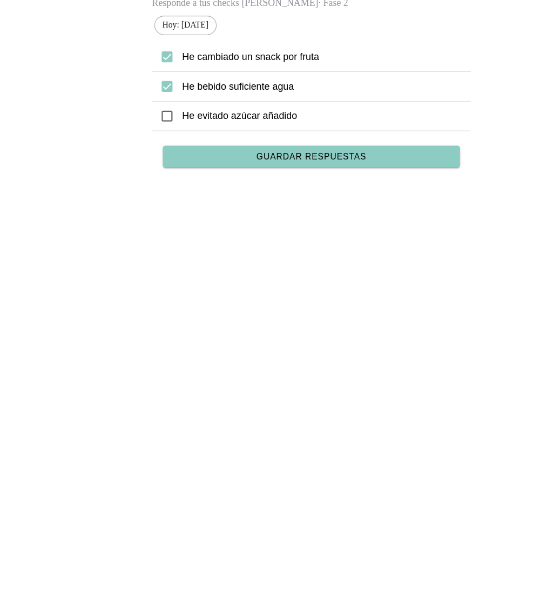
click at [151, 168] on icon at bounding box center [151, 167] width 10 height 10
click at [153, 168] on icon at bounding box center [151, 167] width 10 height 10
click at [150, 143] on icon at bounding box center [151, 140] width 6 height 5
type ion-checkbox "on"
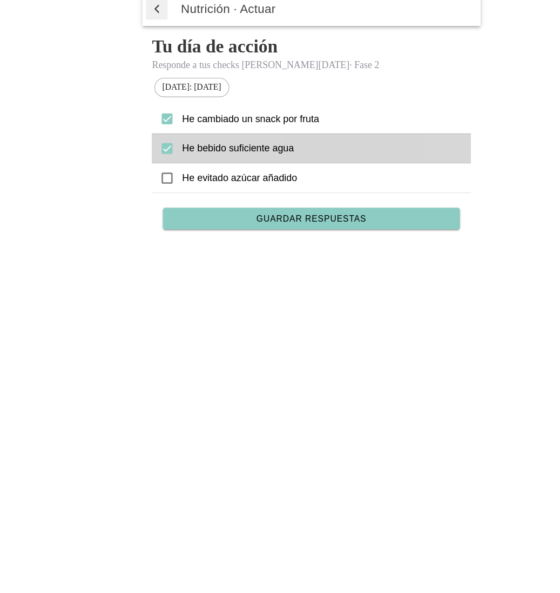
click at [153, 145] on icon at bounding box center [151, 140] width 10 height 10
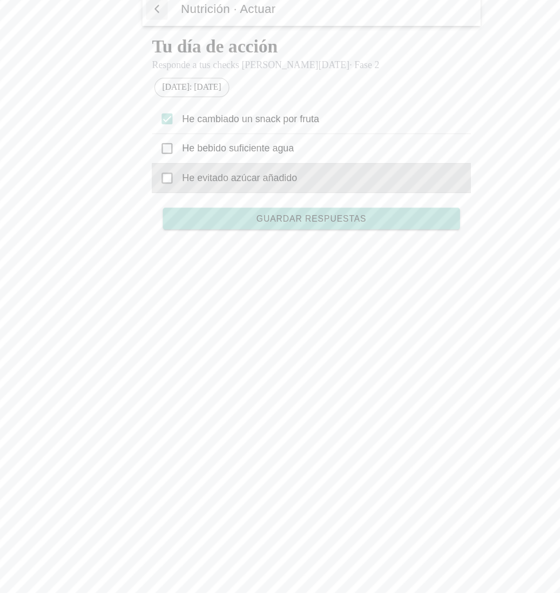
click at [152, 170] on icon at bounding box center [151, 167] width 10 height 10
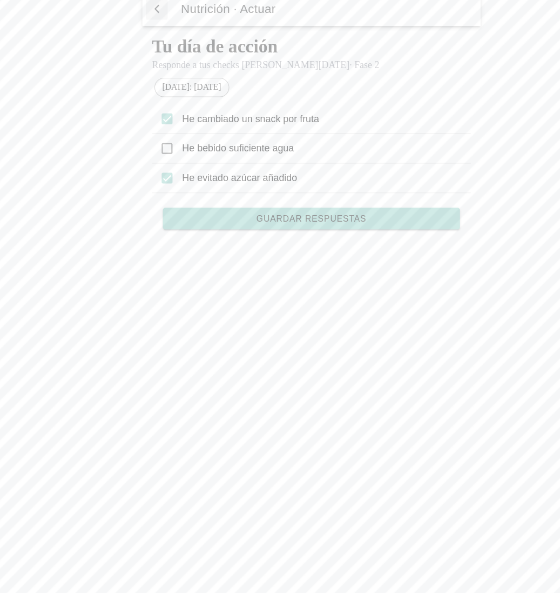
click at [152, 170] on icon at bounding box center [151, 167] width 10 height 10
click at [152, 144] on icon at bounding box center [151, 140] width 10 height 10
click at [151, 166] on icon at bounding box center [151, 167] width 10 height 10
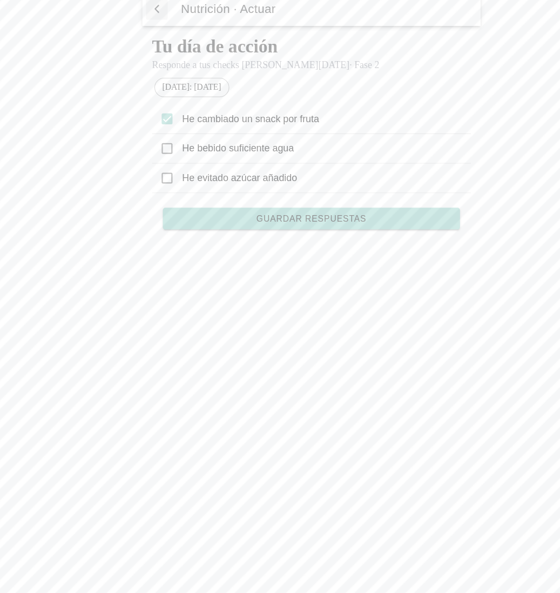
click at [266, 202] on span "Guardar respuestas" at bounding box center [280, 203] width 98 height 8
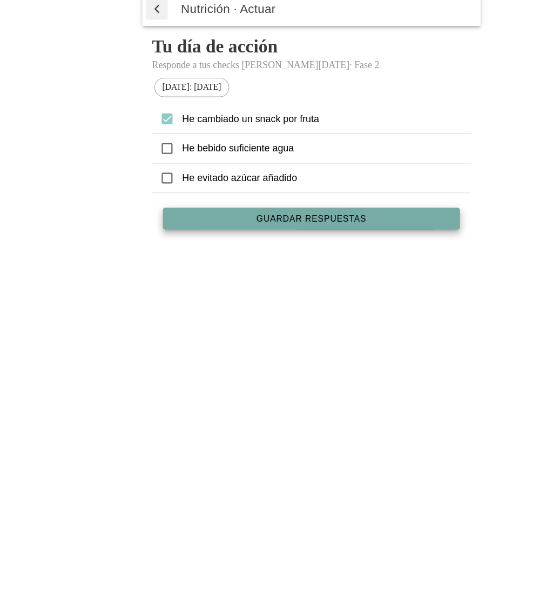
click at [277, 202] on span "Guardar respuestas" at bounding box center [280, 203] width 98 height 8
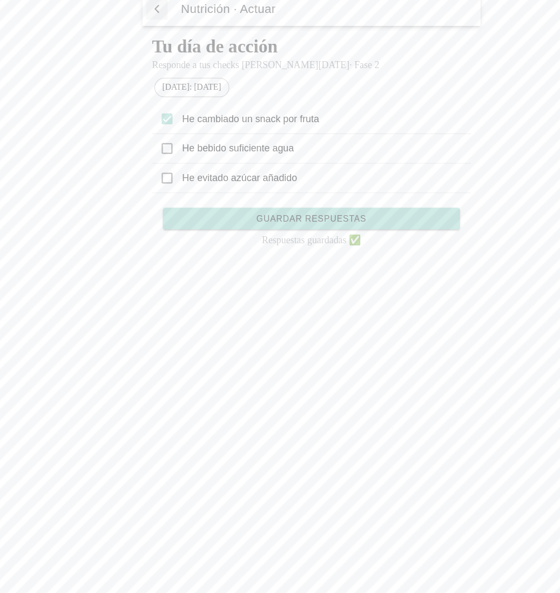
click at [145, 11] on span "button" at bounding box center [142, 15] width 11 height 16
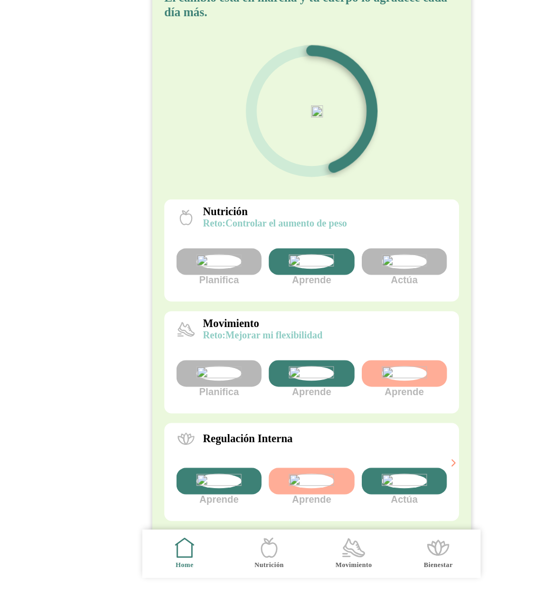
click at [367, 303] on img at bounding box center [363, 296] width 41 height 13
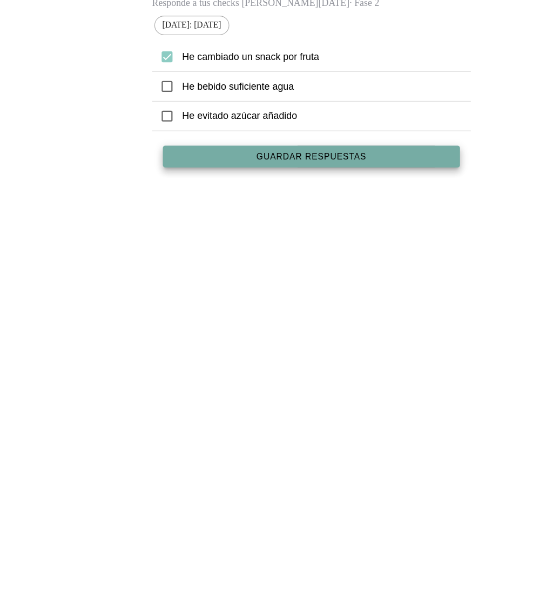
click at [285, 206] on span "Guardar respuestas" at bounding box center [280, 203] width 98 height 8
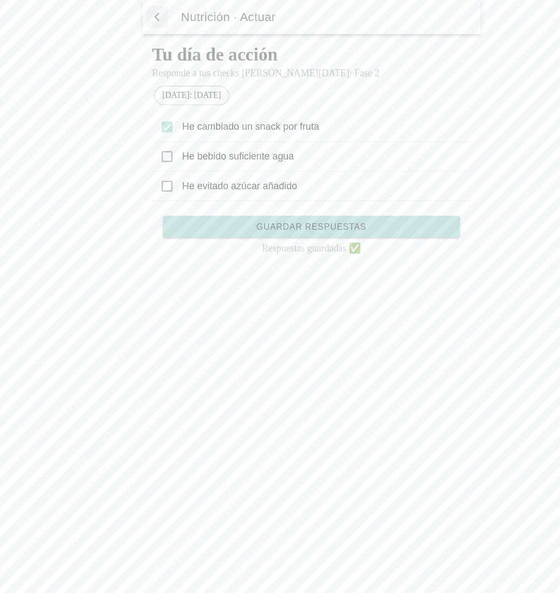
click at [140, 12] on span "button" at bounding box center [142, 15] width 11 height 16
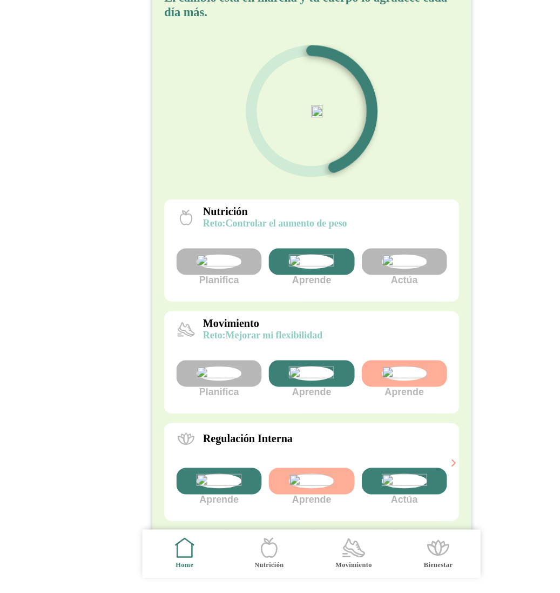
click at [361, 303] on img at bounding box center [363, 296] width 41 height 13
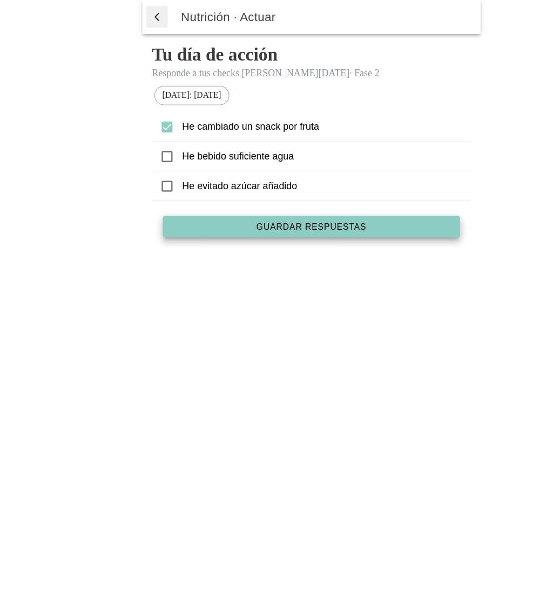
click at [290, 206] on span "Guardar respuestas" at bounding box center [280, 203] width 98 height 8
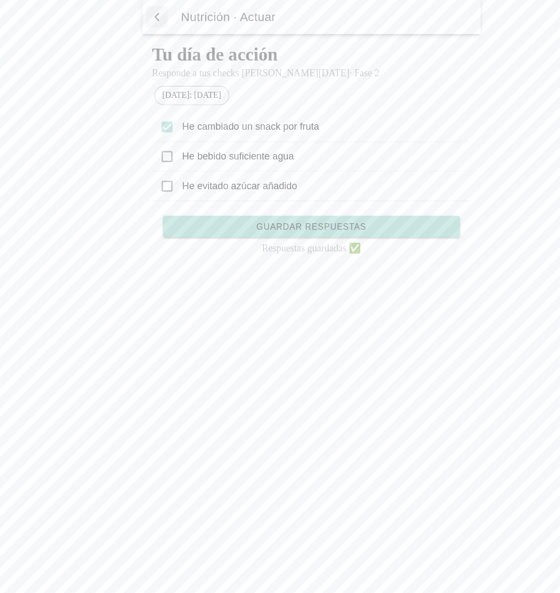
click at [139, 17] on span "button" at bounding box center [142, 15] width 11 height 16
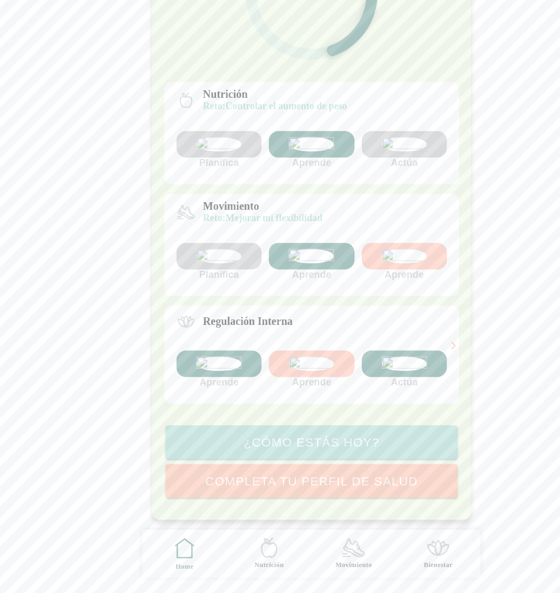
scroll to position [196, 0]
click at [274, 391] on img at bounding box center [280, 387] width 41 height 13
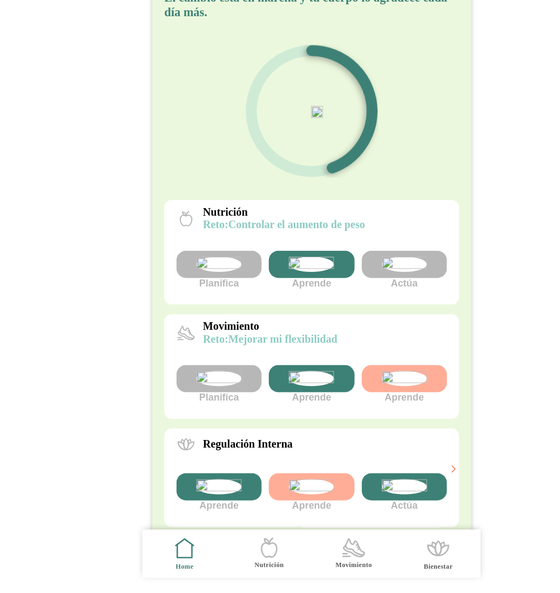
click at [369, 306] on img at bounding box center [363, 299] width 41 height 14
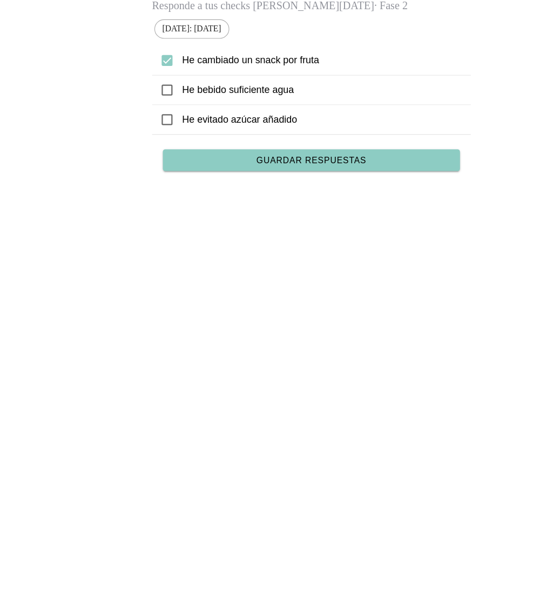
click at [282, 209] on span "Guardar respuestas" at bounding box center [280, 206] width 98 height 8
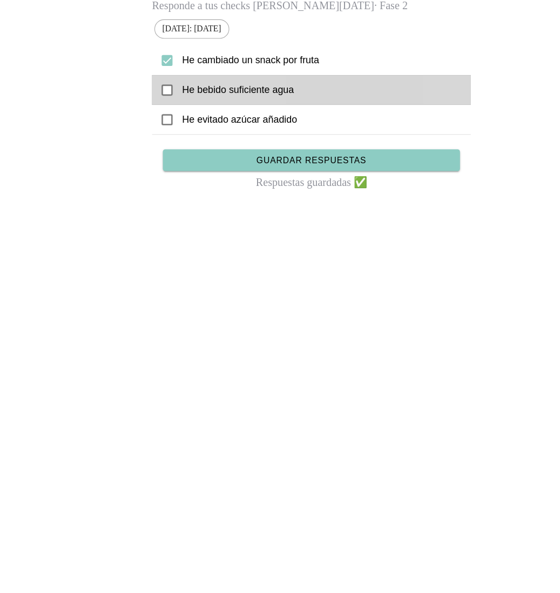
click at [150, 148] on icon at bounding box center [151, 143] width 10 height 10
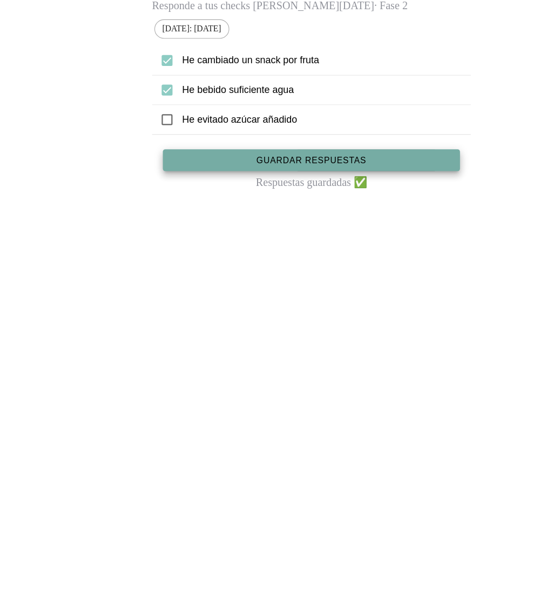
click at [267, 207] on span "Guardar respuestas" at bounding box center [280, 206] width 98 height 8
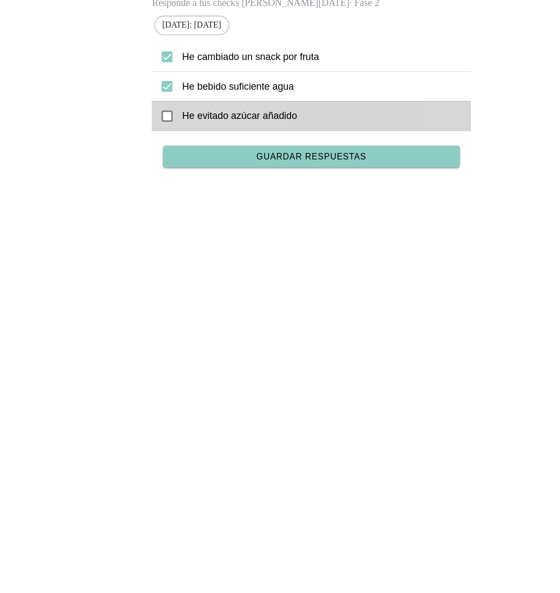
click at [149, 168] on icon at bounding box center [151, 167] width 10 height 10
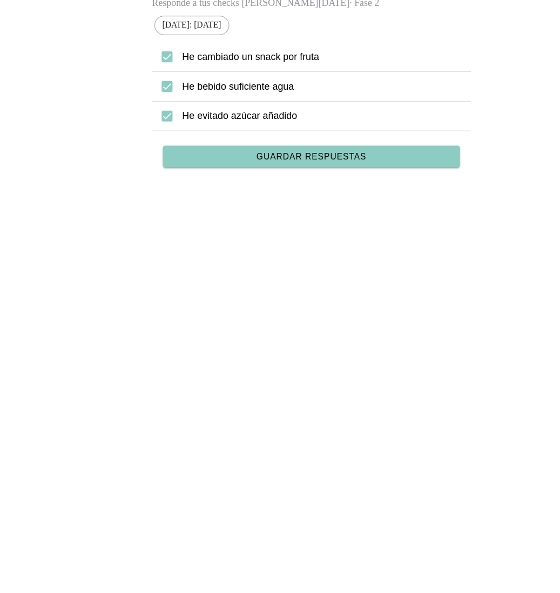
click at [285, 206] on span "Guardar respuestas" at bounding box center [280, 203] width 98 height 8
click at [152, 168] on icon at bounding box center [151, 167] width 10 height 10
click at [153, 135] on div "He bebido suficiente agua" at bounding box center [280, 140] width 285 height 26
click at [274, 205] on span "Guardar respuestas" at bounding box center [280, 203] width 98 height 8
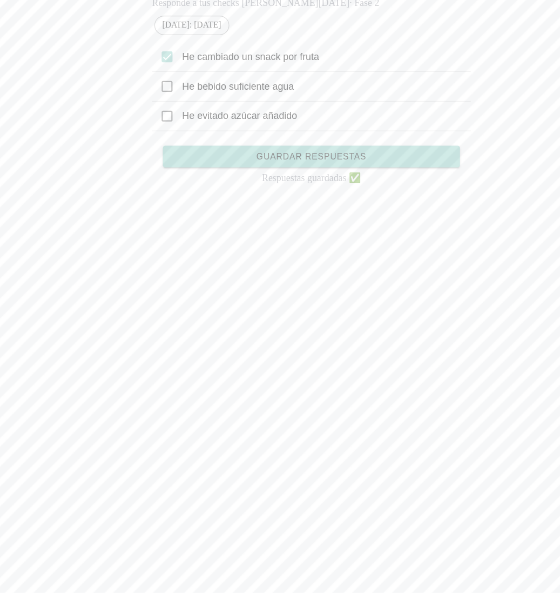
click at [149, 142] on icon at bounding box center [151, 140] width 10 height 10
click at [274, 201] on span "Guardar respuestas" at bounding box center [280, 203] width 98 height 8
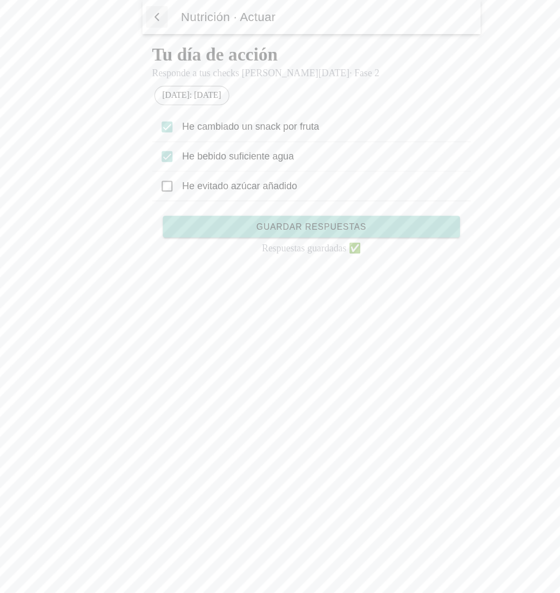
click at [143, 20] on span "button" at bounding box center [142, 15] width 11 height 16
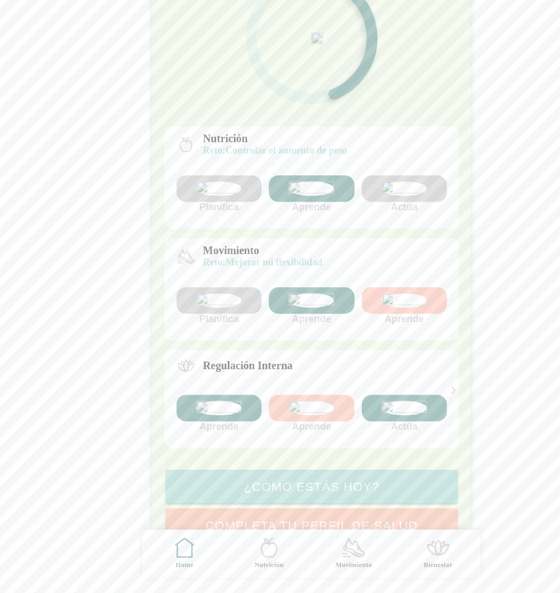
scroll to position [196, 0]
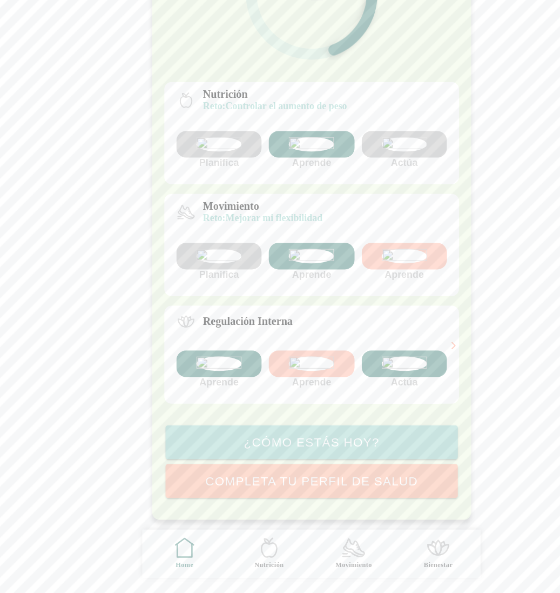
click at [284, 399] on div "Aprende" at bounding box center [280, 393] width 76 height 34
click at [283, 381] on img at bounding box center [280, 387] width 41 height 13
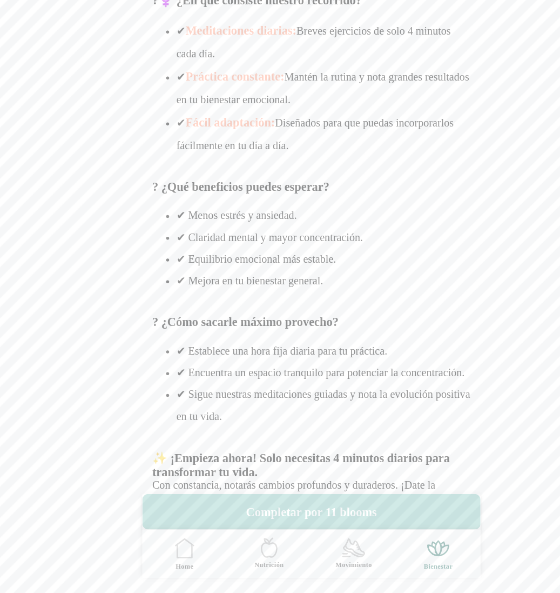
scroll to position [264, 0]
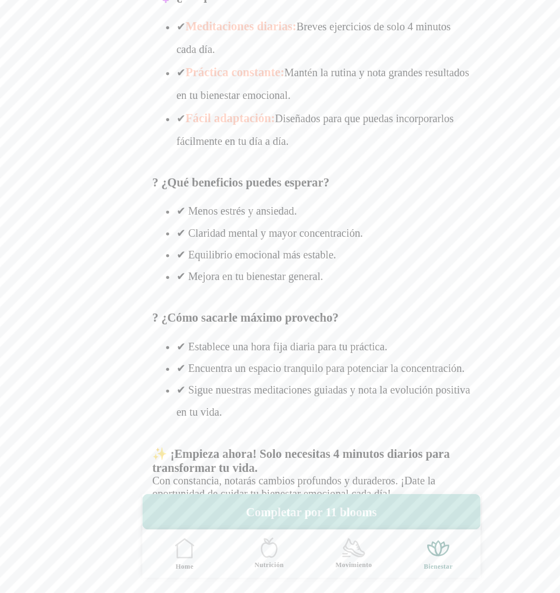
click at [286, 513] on button "Completar por 11 blooms" at bounding box center [280, 520] width 303 height 32
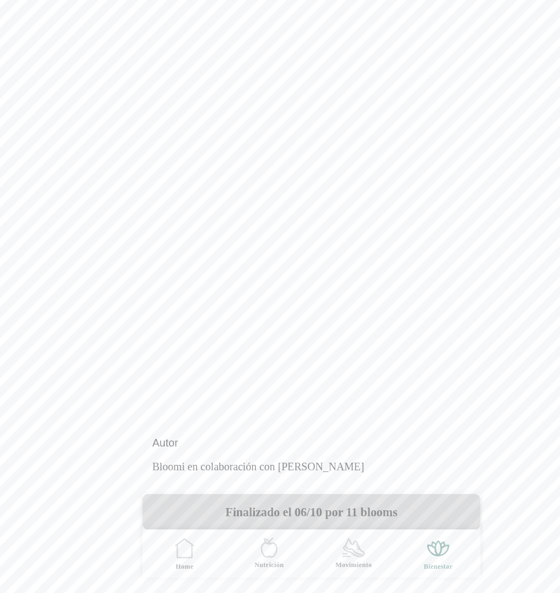
scroll to position [814, 0]
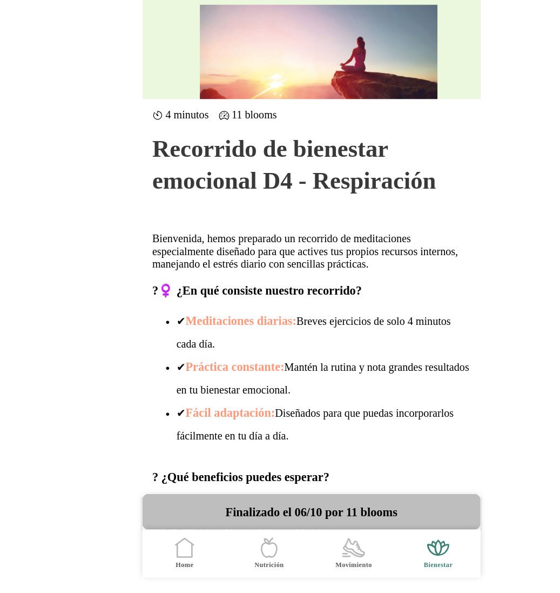
click at [172, 552] on icon ".cls-1 { stroke-width: 0px; } .cls-1, .cls-2 { fill: none; } .cls-2 { stroke-li…" at bounding box center [167, 552] width 23 height 23
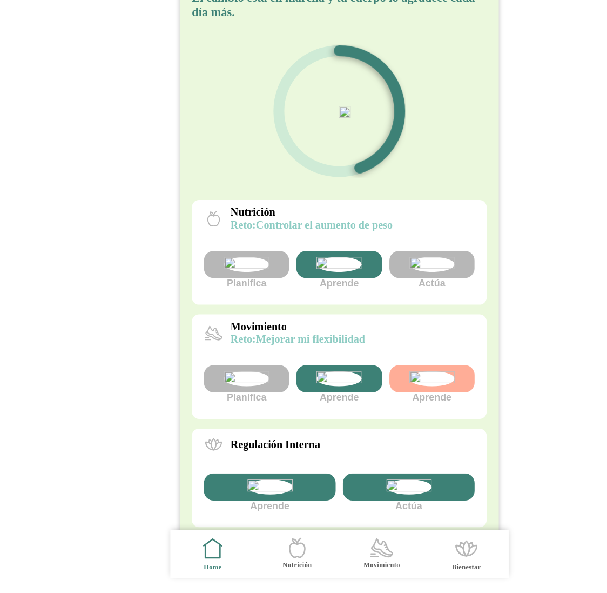
click at [392, 306] on img at bounding box center [386, 299] width 41 height 14
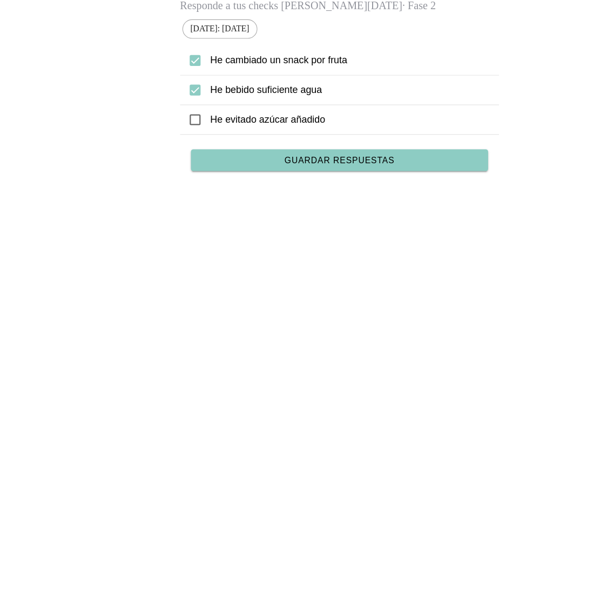
click at [203, 170] on ion-label "He evitado azúcar añadido" at bounding box center [313, 169] width 250 height 11
click at [179, 169] on div "He evitado azúcar añadido" at bounding box center [303, 170] width 285 height 26
click at [297, 205] on span "Guardar respuestas" at bounding box center [303, 206] width 98 height 8
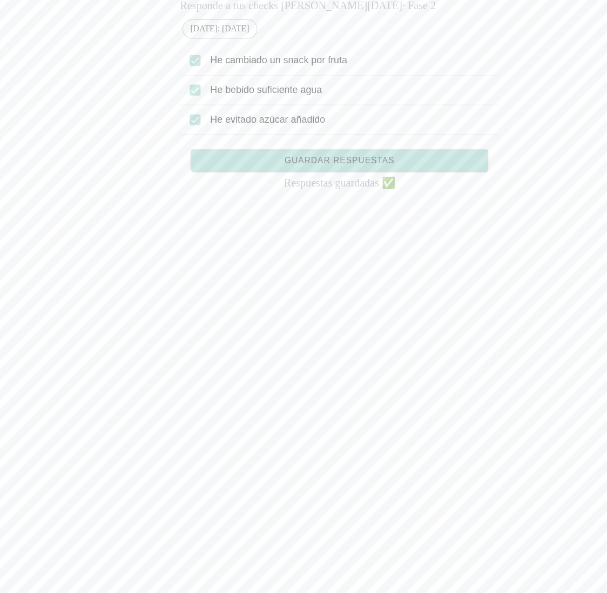
click at [175, 120] on icon at bounding box center [175, 117] width 10 height 10
click at [309, 205] on span "Guardar respuestas" at bounding box center [303, 206] width 98 height 8
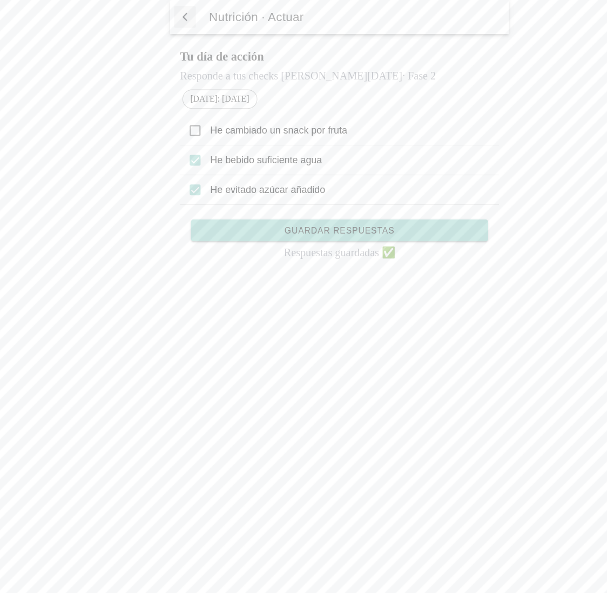
click at [165, 15] on span "button" at bounding box center [165, 15] width 11 height 16
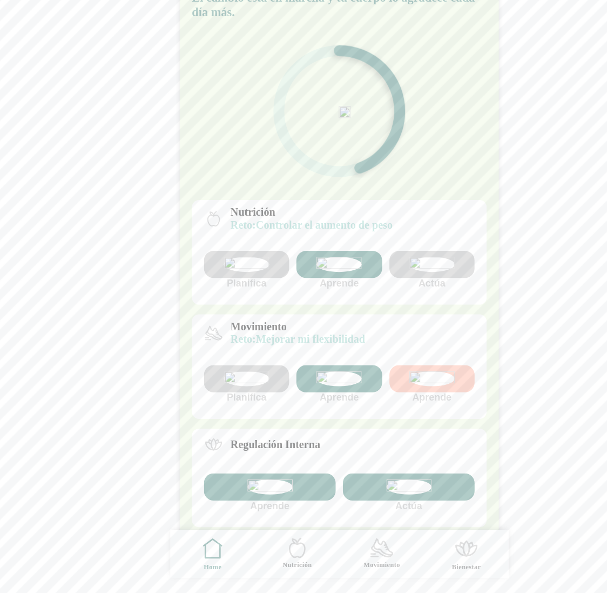
click at [390, 408] on img at bounding box center [386, 401] width 41 height 14
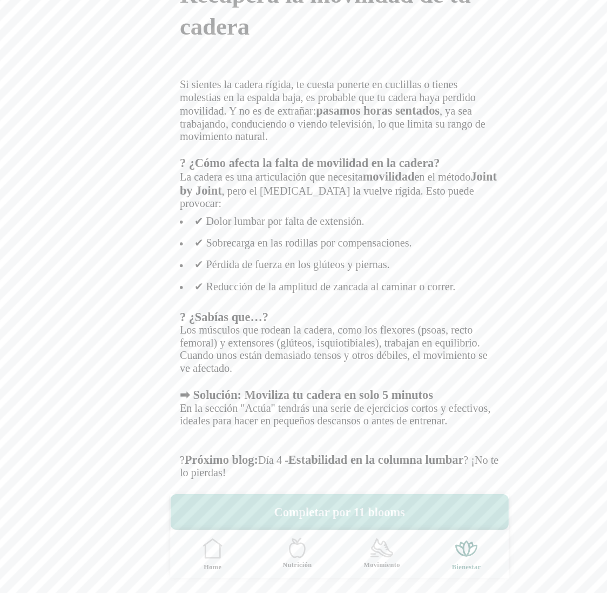
click at [304, 520] on button "Completar por 11 blooms" at bounding box center [303, 520] width 303 height 32
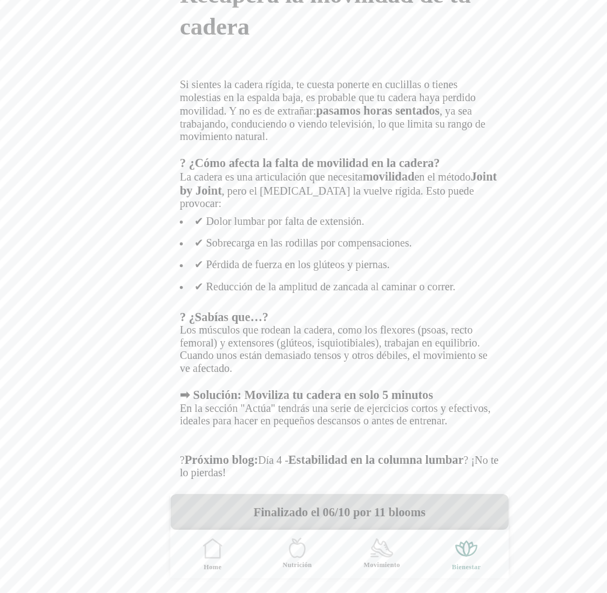
click at [189, 553] on icon ".cls-1 { stroke-width: 0px; } .cls-1, .cls-2 { fill: none; } .cls-2 { stroke-li…" at bounding box center [190, 552] width 23 height 23
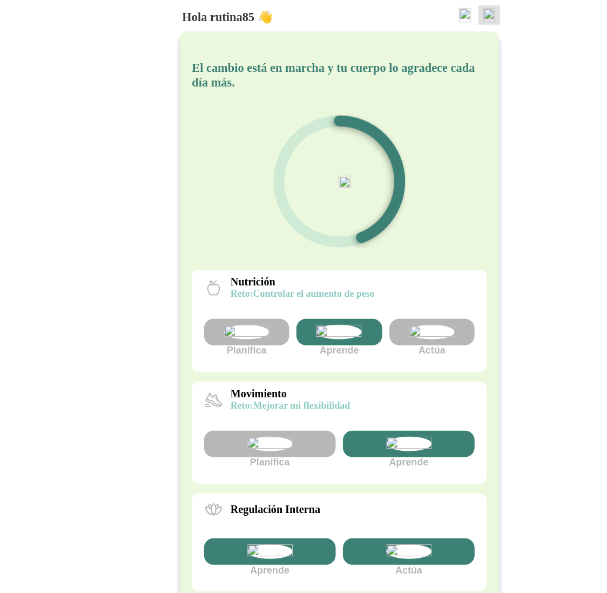
click at [437, 12] on img at bounding box center [437, 13] width 11 height 13
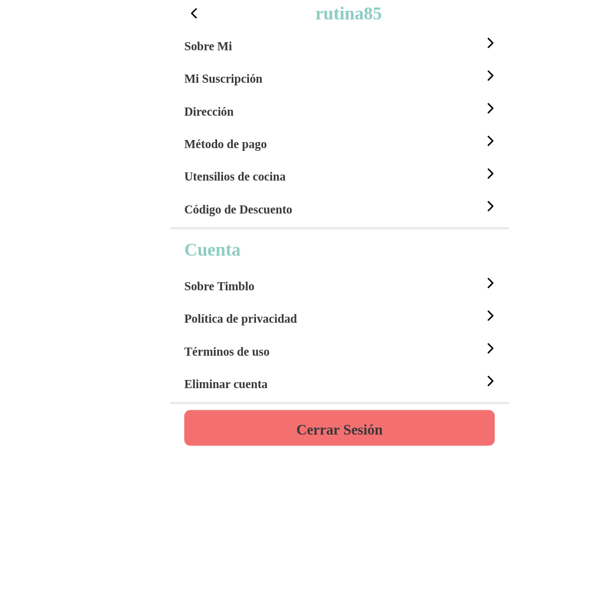
click at [326, 378] on h4 "Cerrar Sesión" at bounding box center [303, 384] width 77 height 13
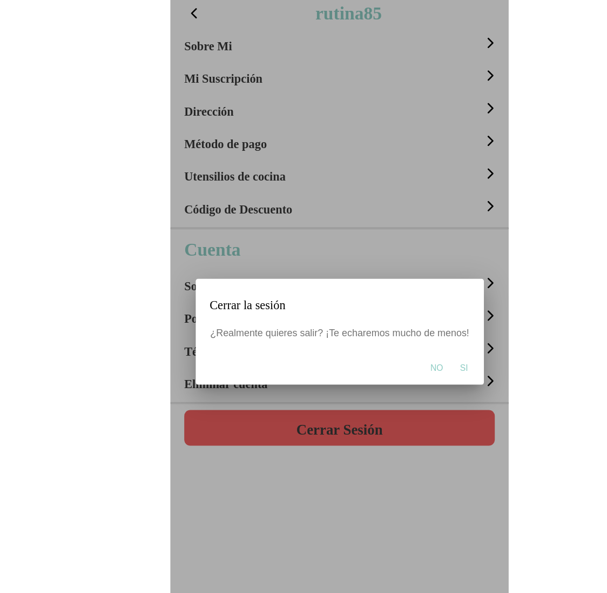
click at [412, 331] on span "Si" at bounding box center [414, 328] width 7 height 11
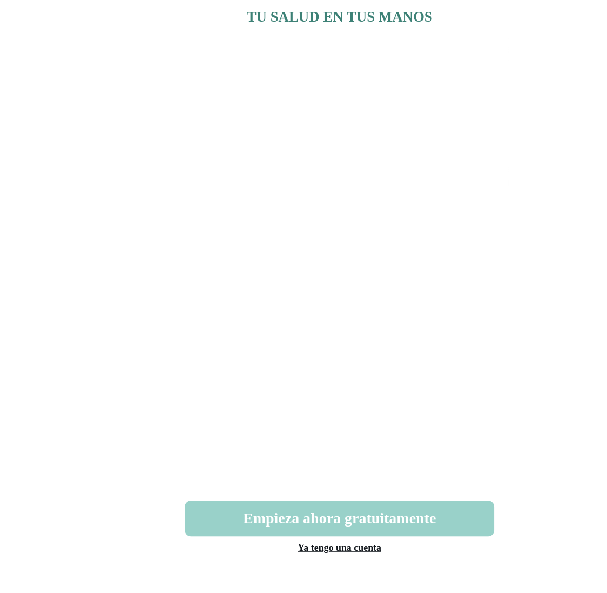
click at [308, 532] on button "Empieza ahora gratuitamente" at bounding box center [303, 526] width 277 height 32
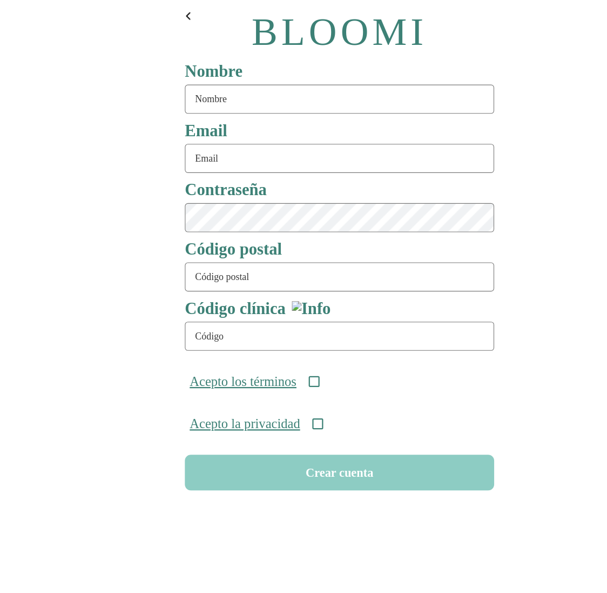
click at [167, 14] on span "button" at bounding box center [168, 14] width 10 height 10
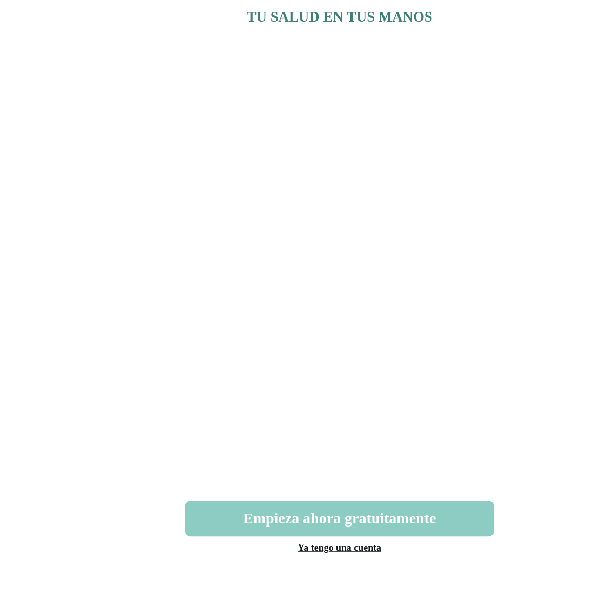
click at [312, 554] on link "Ya tengo una cuenta" at bounding box center [303, 551] width 75 height 9
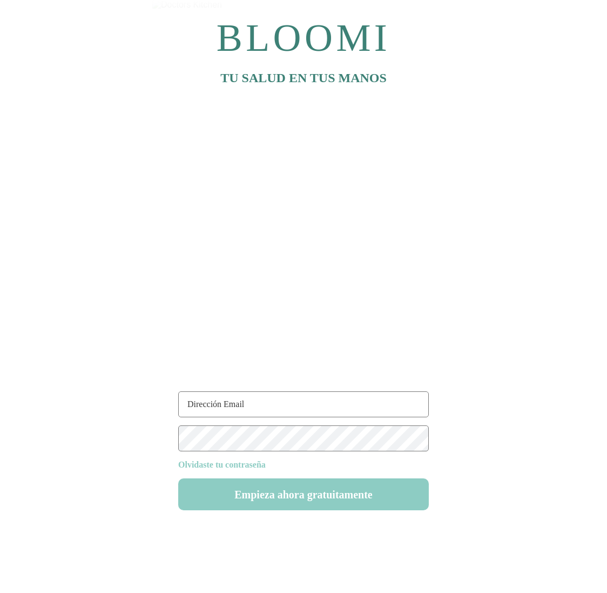
click at [231, 404] on input "text" at bounding box center [303, 404] width 251 height 26
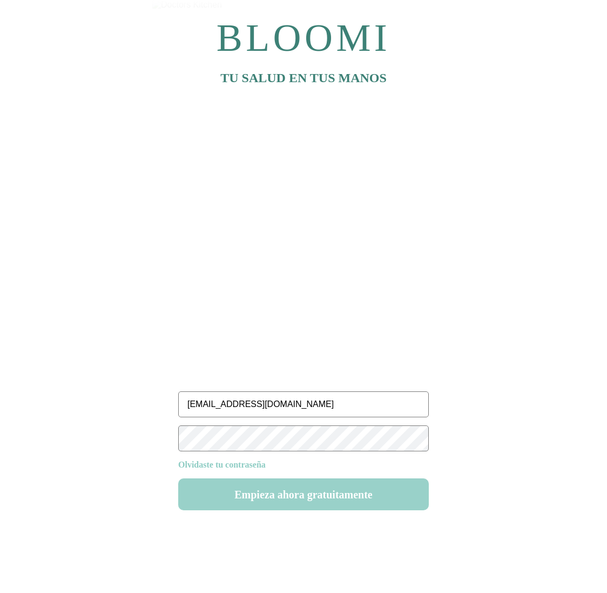
click at [328, 494] on button "Empieza ahora gratuitamente" at bounding box center [303, 494] width 251 height 32
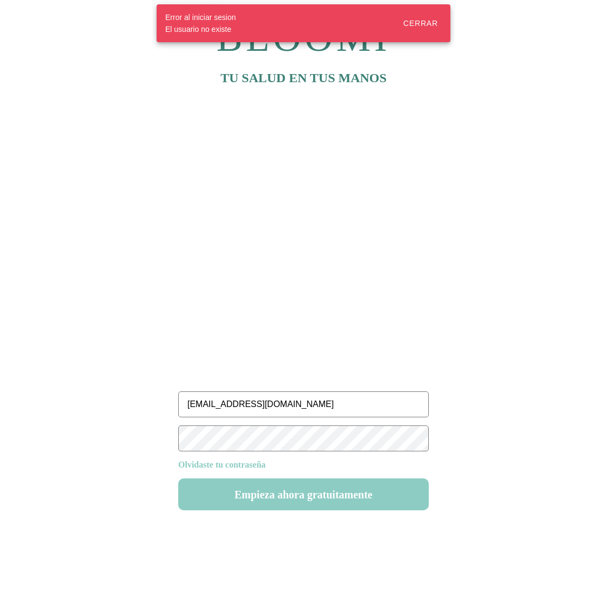
click at [211, 404] on input "rutine89@test.com" at bounding box center [303, 404] width 251 height 26
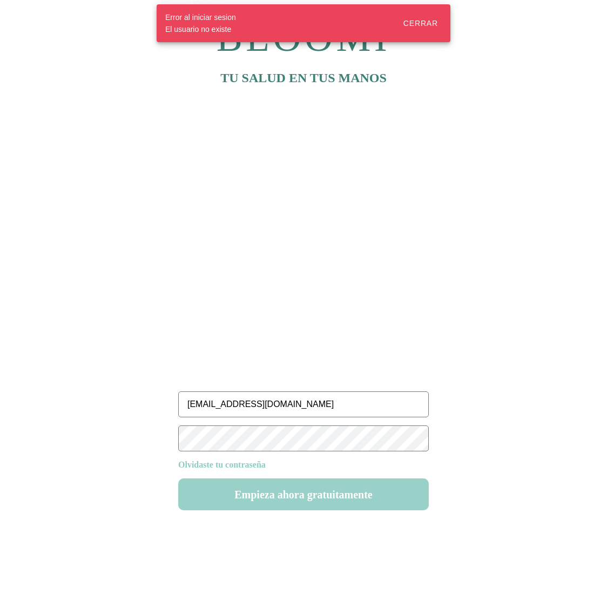
click at [328, 496] on button "Empieza ahora gratuitamente" at bounding box center [303, 494] width 251 height 32
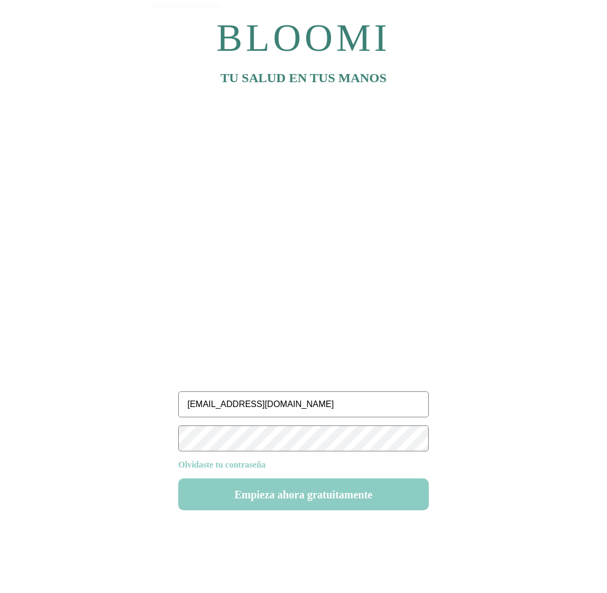
click at [214, 402] on input "rutina89@test.com" at bounding box center [303, 404] width 251 height 26
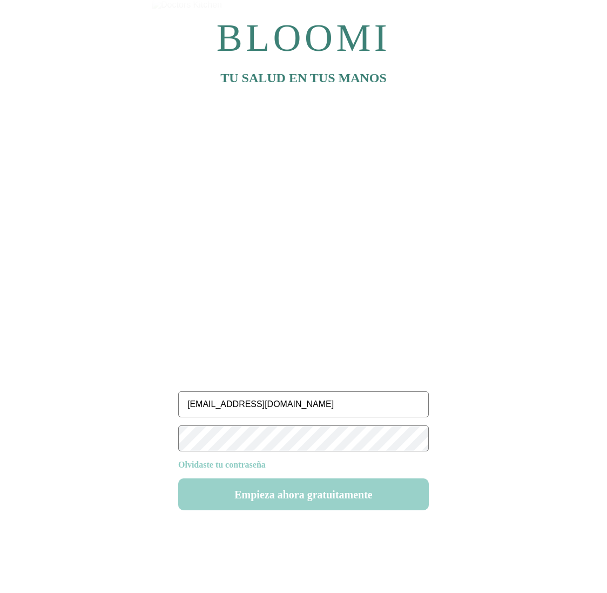
click at [336, 499] on button "Empieza ahora gratuitamente" at bounding box center [303, 494] width 251 height 32
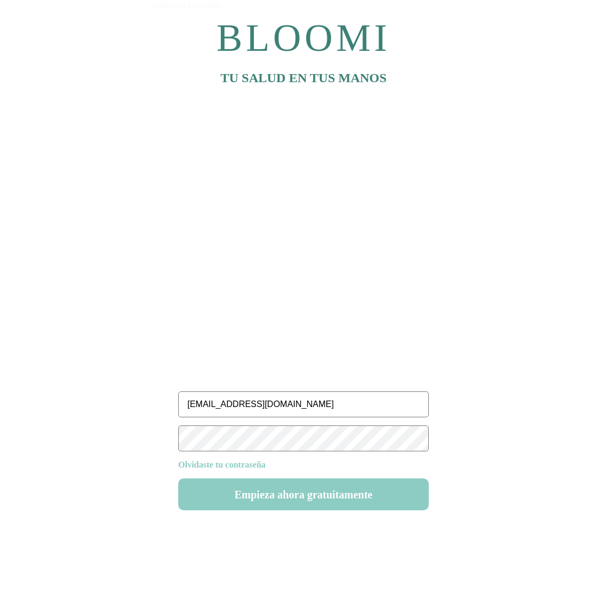
drag, startPoint x: 278, startPoint y: 411, endPoint x: 132, endPoint y: 388, distance: 147.1
click at [132, 388] on body "BLOOMI TU SALUD EN TUS MANOS rutina87@test.com Olvidaste tu contraseña Empieza …" at bounding box center [303, 296] width 607 height 593
paste input "s"
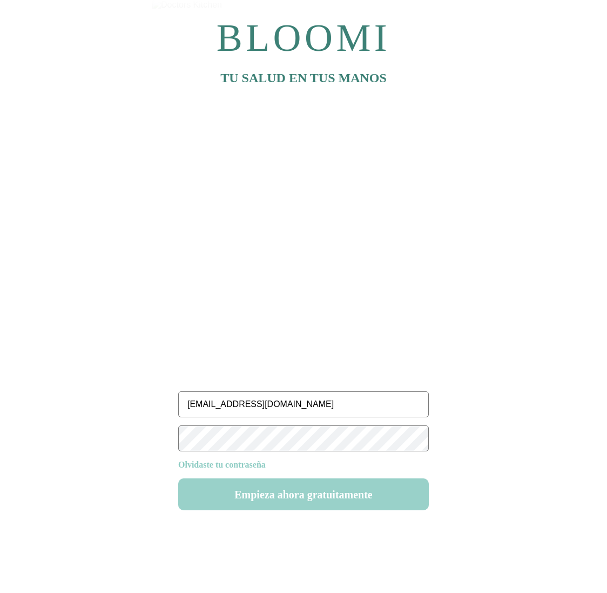
type input "rutinas87@test.com"
click at [277, 498] on button "Empieza ahora gratuitamente" at bounding box center [303, 494] width 251 height 32
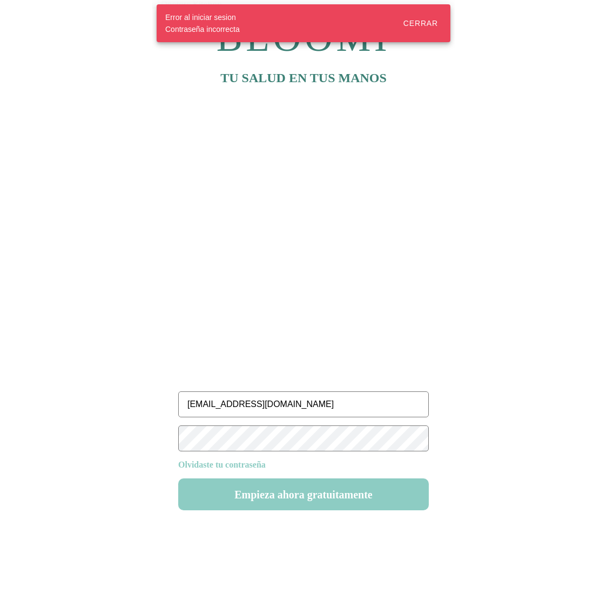
click at [91, 403] on body "BLOOMI TU SALUD EN TUS MANOS rutinas87@test.com Olvidaste tu contraseña Empieza…" at bounding box center [303, 296] width 607 height 593
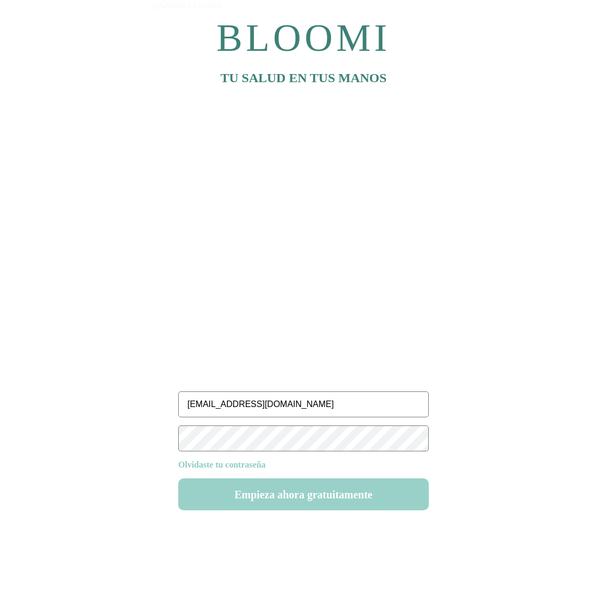
click at [307, 490] on button "Empieza ahora gratuitamente" at bounding box center [303, 494] width 251 height 32
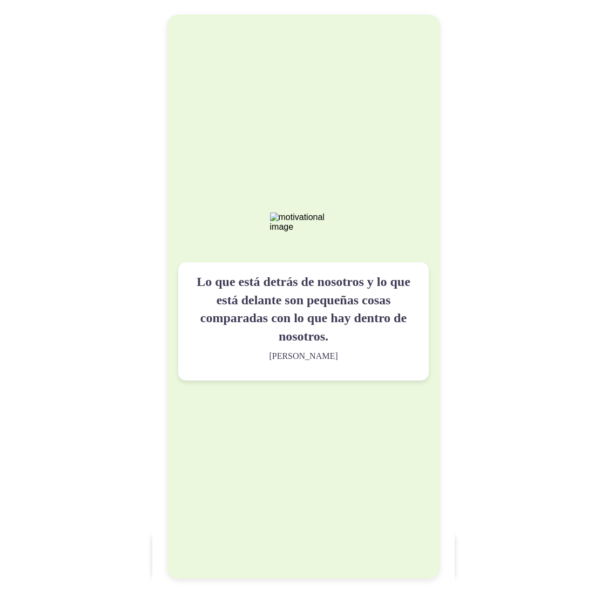
click at [316, 444] on div "Lo que está detrás de nosotros y lo que está delante son pequeñas cosas compara…" at bounding box center [304, 296] width 272 height 563
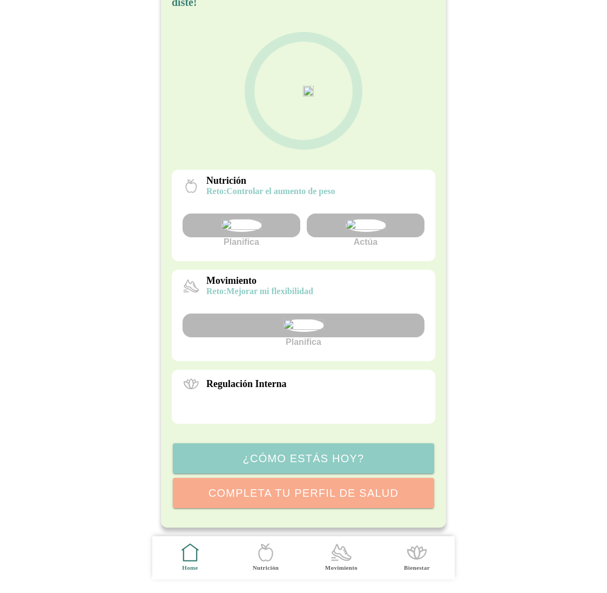
scroll to position [133, 0]
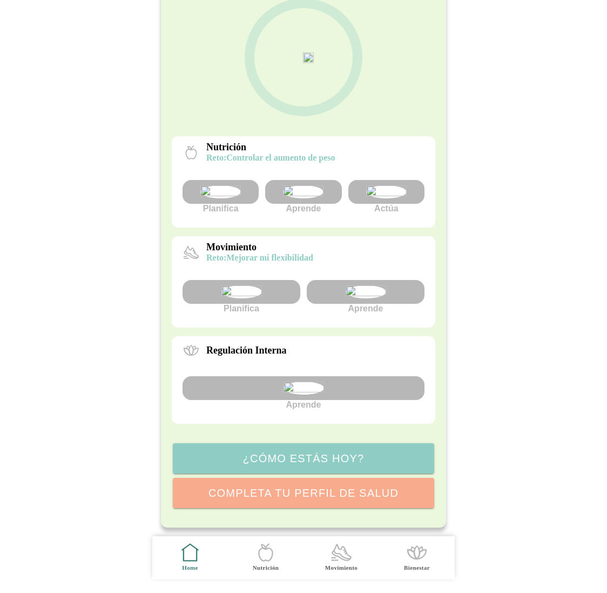
scroll to position [196, 0]
click at [380, 285] on img at bounding box center [366, 291] width 41 height 13
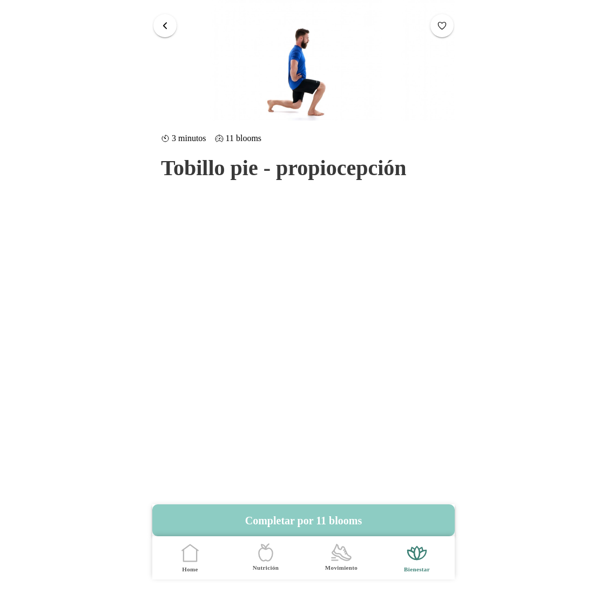
click at [166, 37] on div at bounding box center [290, 26] width 277 height 28
click at [164, 24] on span "button" at bounding box center [165, 26] width 10 height 10
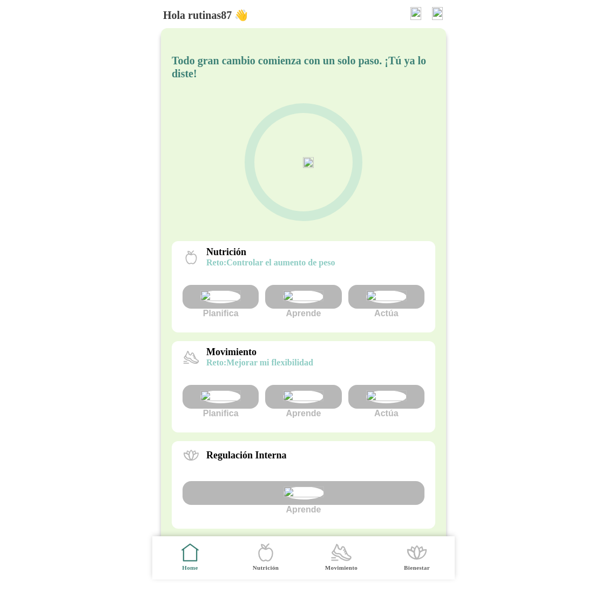
scroll to position [196, 0]
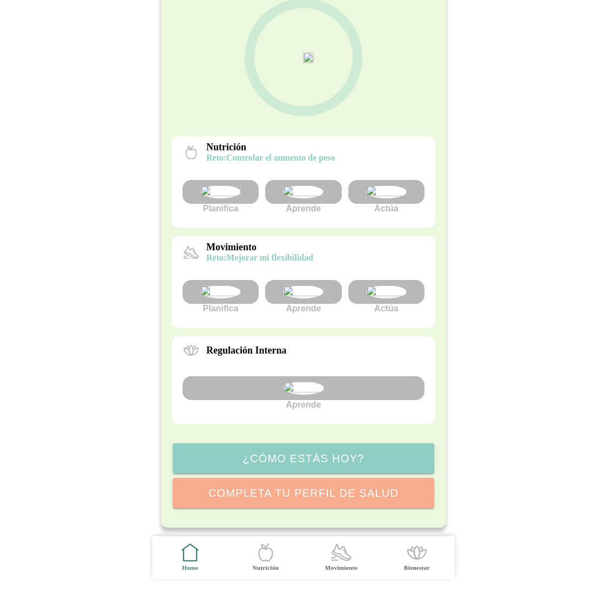
click at [289, 381] on img at bounding box center [304, 387] width 41 height 13
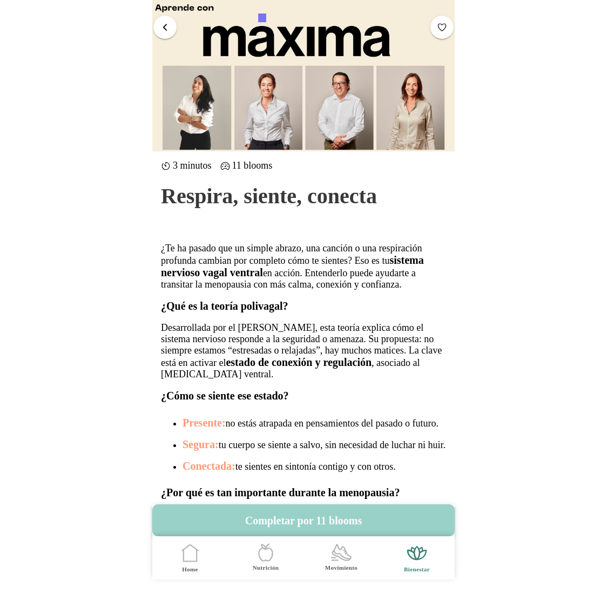
click at [323, 523] on button "Completar por 11 blooms" at bounding box center [303, 520] width 303 height 32
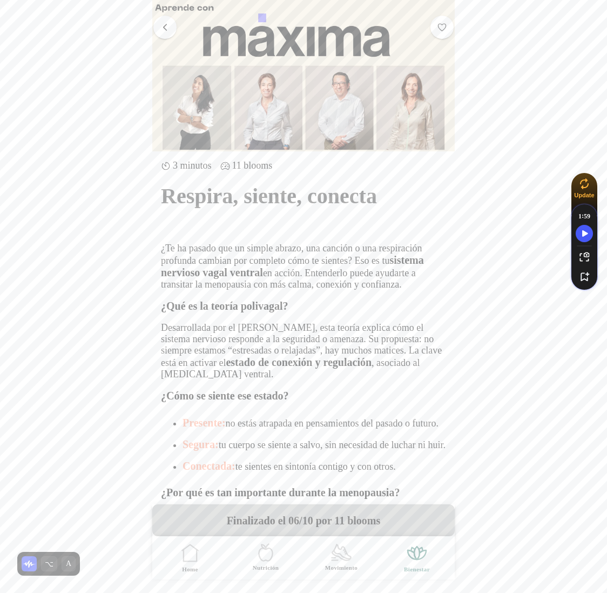
click at [166, 26] on span "button" at bounding box center [165, 27] width 10 height 10
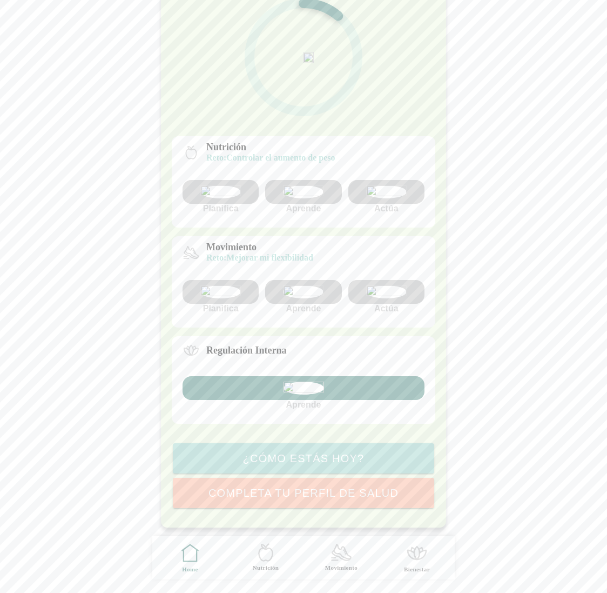
click at [396, 185] on img at bounding box center [386, 191] width 41 height 13
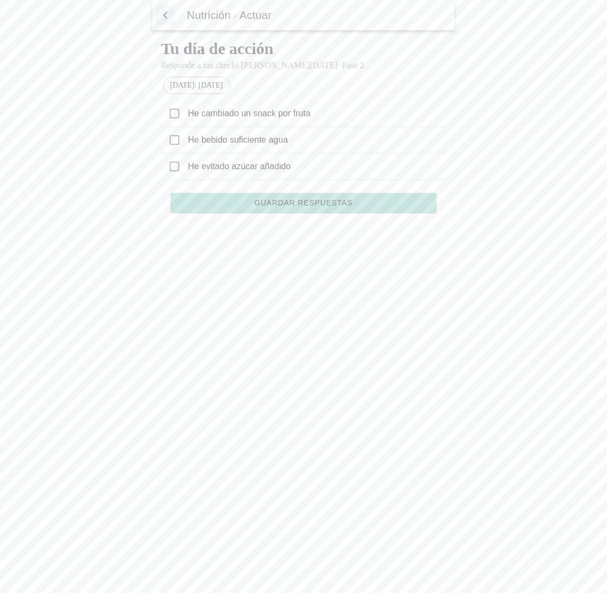
click at [259, 167] on ion-label "He evitado azúcar añadido" at bounding box center [313, 166] width 250 height 11
click at [171, 170] on icon at bounding box center [175, 167] width 10 height 10
click at [317, 210] on button "Guardar respuestas" at bounding box center [304, 202] width 266 height 19
click at [164, 10] on span "button" at bounding box center [165, 15] width 11 height 16
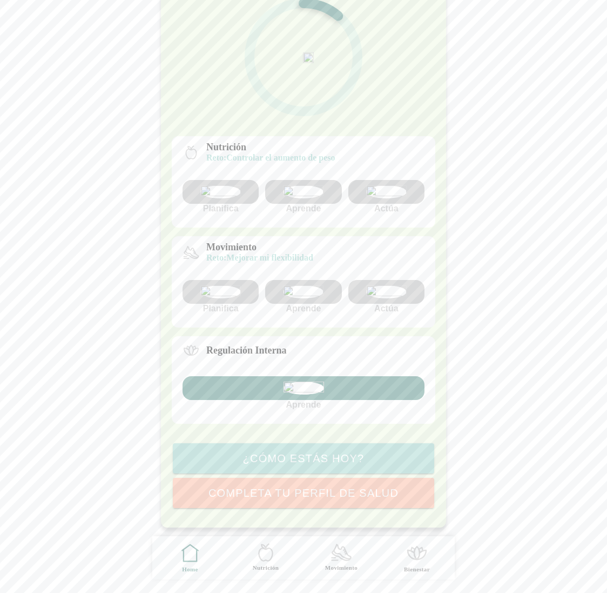
scroll to position [7, 0]
